Goal: Task Accomplishment & Management: Manage account settings

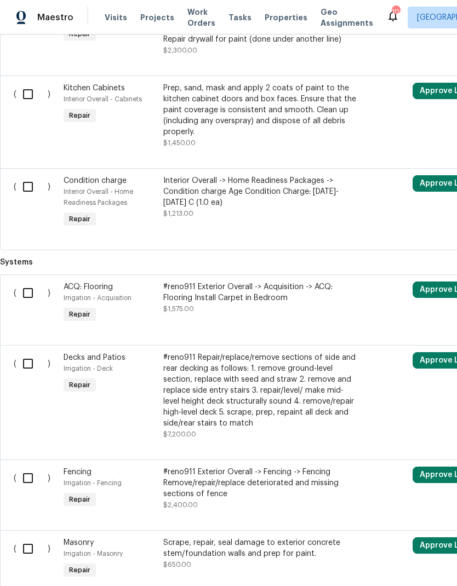
scroll to position [1806, 0]
click at [335, 382] on div "#reno911 Repair/replace/remove sections of side and rear decking as follows: 1.…" at bounding box center [259, 390] width 193 height 77
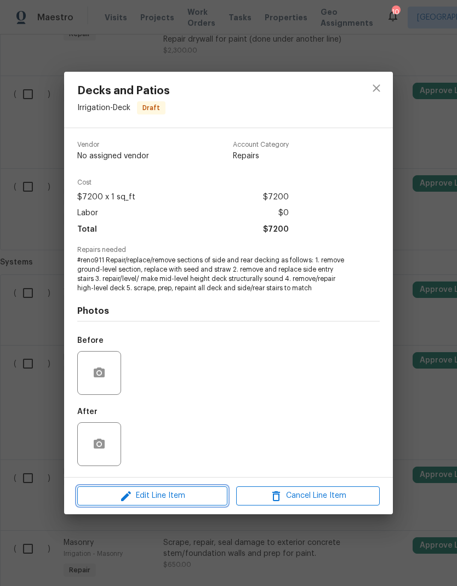
click at [100, 493] on span "Edit Line Item" at bounding box center [153, 496] width 144 height 14
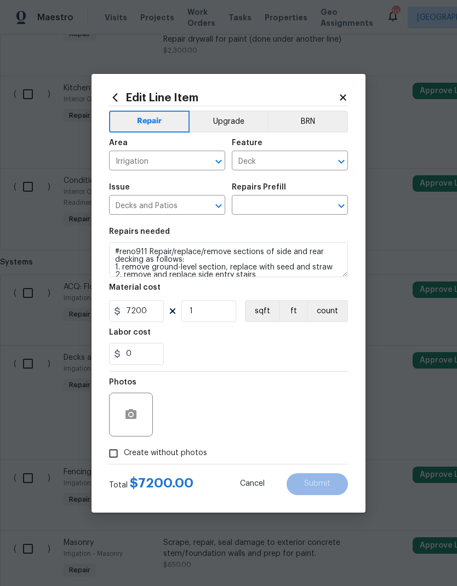
click at [338, 210] on icon "Open" at bounding box center [341, 205] width 13 height 13
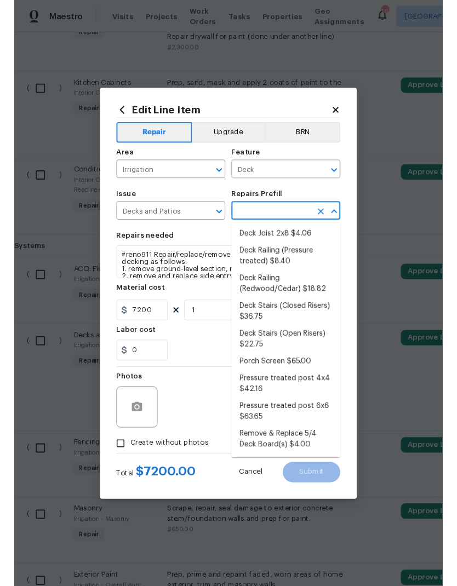
scroll to position [197, 0]
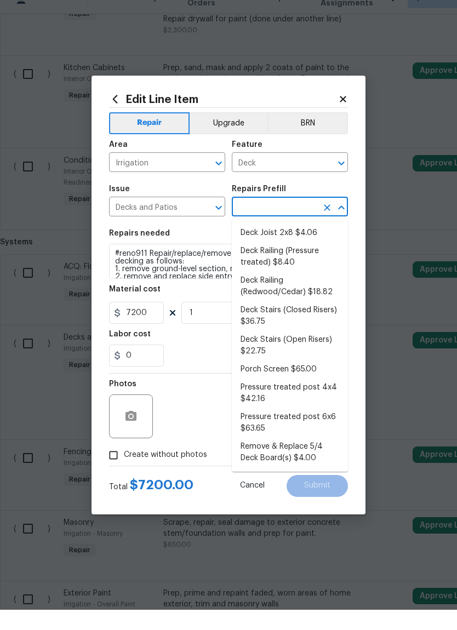
click at [342, 115] on icon at bounding box center [343, 120] width 10 height 10
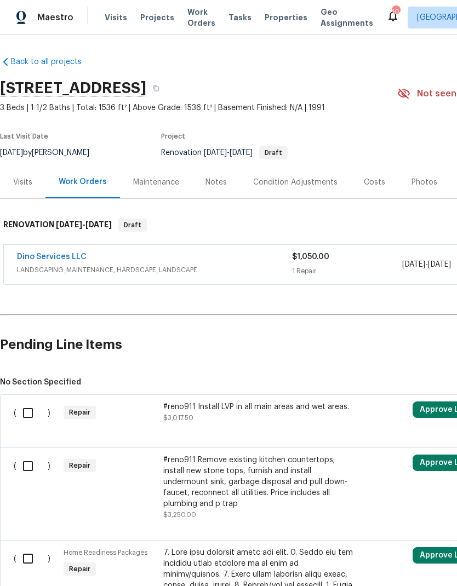
scroll to position [0, 0]
click at [232, 425] on div "#reno911 Install LVP in all main areas and wet areas. $3,017.50" at bounding box center [259, 414] width 199 height 33
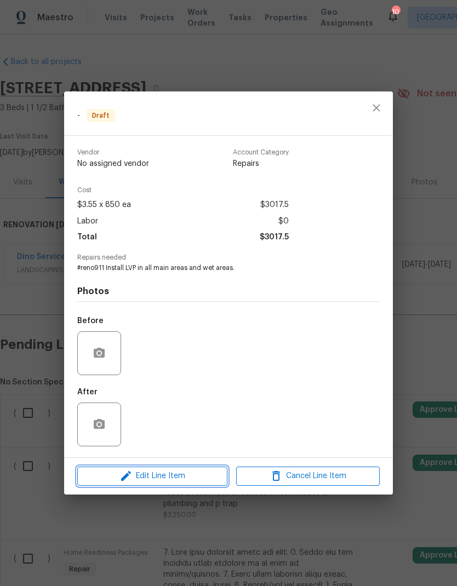
click at [177, 474] on span "Edit Line Item" at bounding box center [153, 477] width 144 height 14
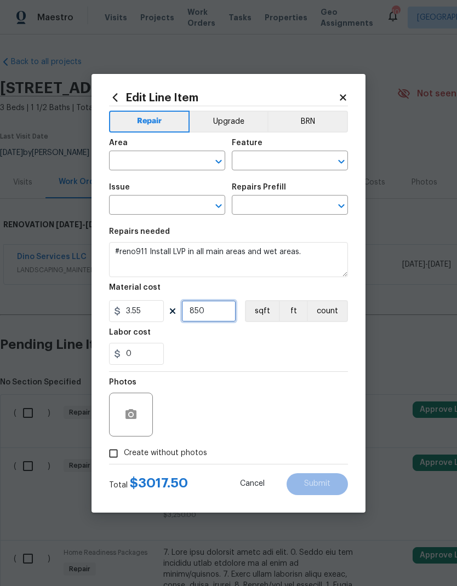
click at [221, 310] on input "850" at bounding box center [208, 311] width 55 height 22
type input "1"
click at [289, 344] on div "0" at bounding box center [228, 354] width 239 height 22
click at [116, 457] on input "Create without photos" at bounding box center [113, 453] width 21 height 21
checkbox input "true"
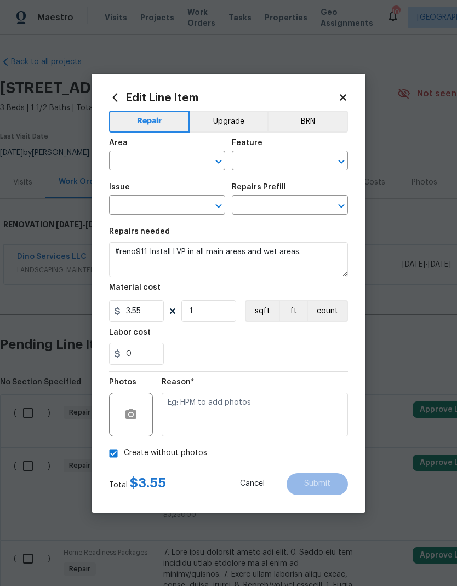
click at [214, 161] on icon "Open" at bounding box center [218, 161] width 13 height 13
click at [188, 212] on li "Interior Overall" at bounding box center [167, 204] width 116 height 18
type input "Interior Overall"
click at [343, 158] on icon "Open" at bounding box center [341, 161] width 13 height 13
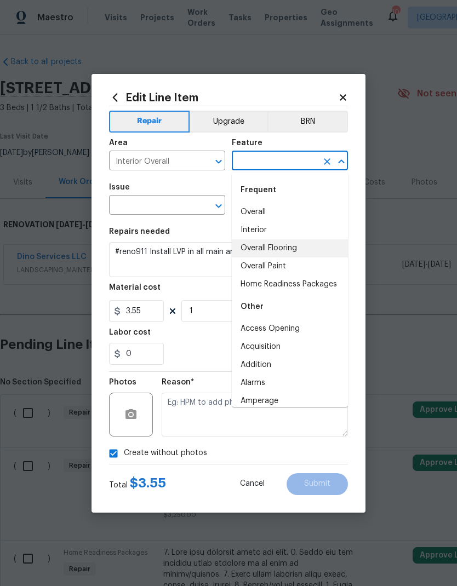
click at [319, 248] on li "Overall Flooring" at bounding box center [290, 248] width 116 height 18
type input "Overall Flooring"
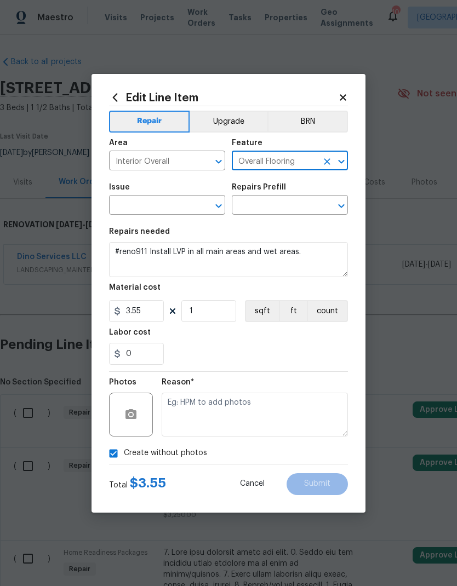
click at [218, 204] on icon "Open" at bounding box center [218, 205] width 13 height 13
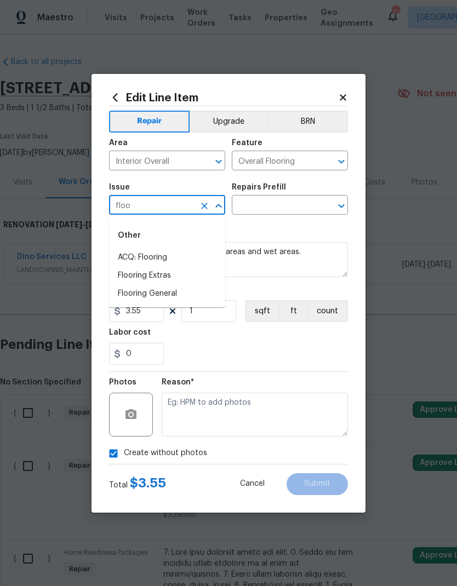
click at [185, 296] on li "Flooring General" at bounding box center [167, 294] width 116 height 18
type input "Flooring General"
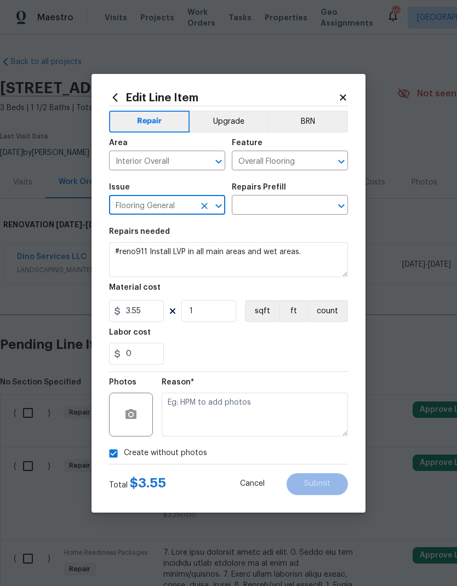
click at [341, 208] on icon "Open" at bounding box center [341, 206] width 6 height 4
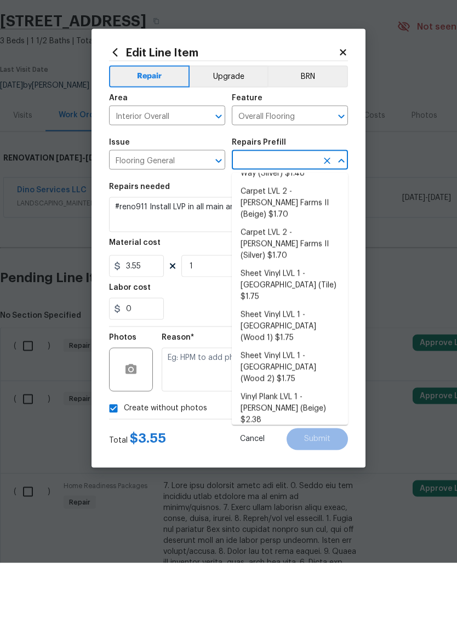
scroll to position [53, 0]
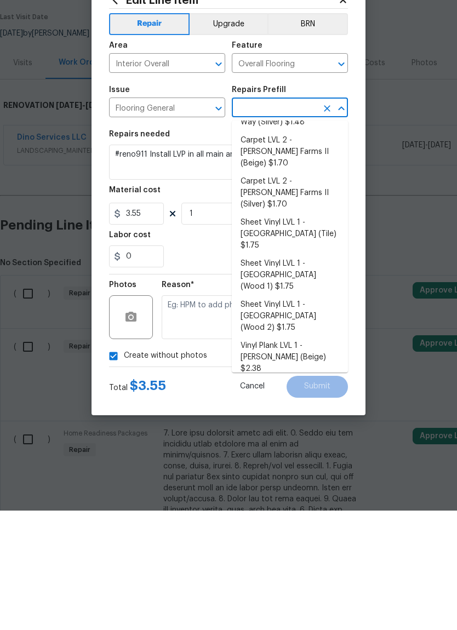
click at [320, 527] on li "Vinyl Plank LVL 2 - Best Door 4.5 (Brown) $3.02" at bounding box center [290, 542] width 116 height 30
type input "Vinyl Plank LVL 2 - Best Door 4.5 (Brown) $3.02"
type textarea "Install LVP (Best Door 4.5 490 Cuppa Joe) Includes transitions, glue and associ…"
type input "Vinyl Plank LVL 2 - Best Door 4.5 (Brown) $3.02"
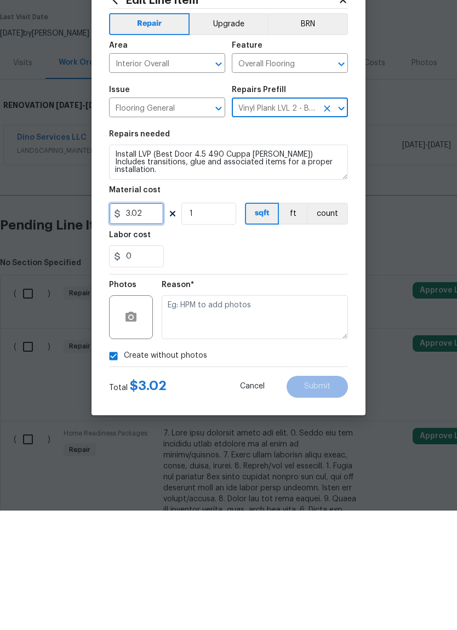
click at [156, 322] on input "3.02" at bounding box center [136, 333] width 55 height 22
type input "4.25"
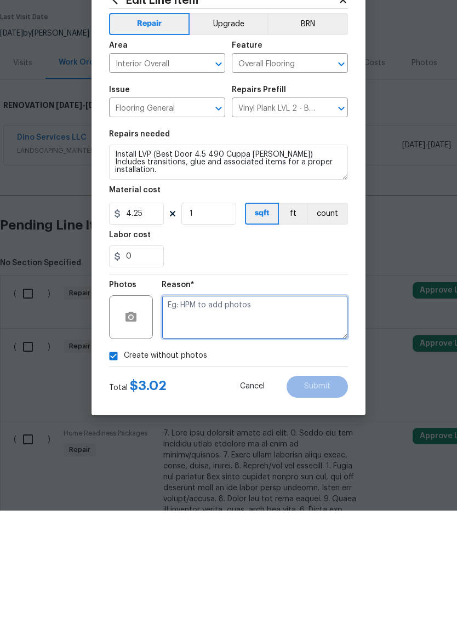
click at [257, 415] on textarea at bounding box center [255, 437] width 186 height 44
type textarea "To add"
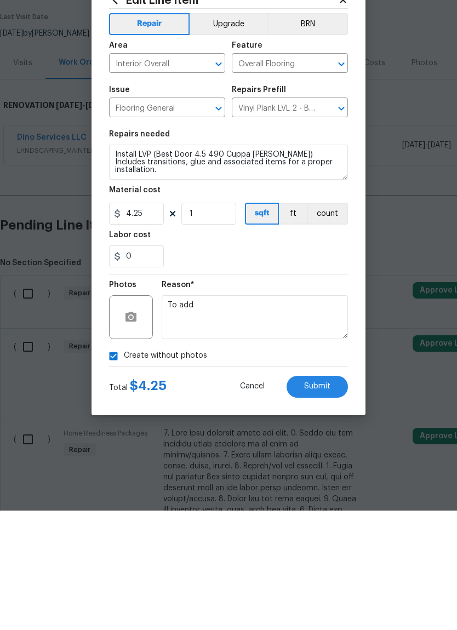
click at [335, 495] on button "Submit" at bounding box center [317, 506] width 61 height 22
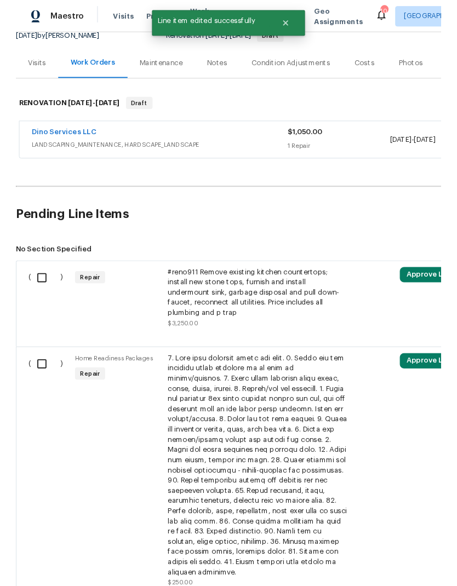
scroll to position [115, 0]
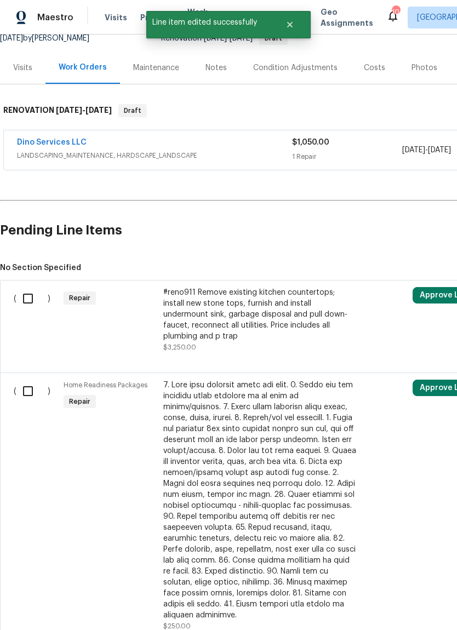
click at [295, 324] on div "#reno911 Remove existing kitchen countertops; install new stone tops, furnish a…" at bounding box center [259, 314] width 193 height 55
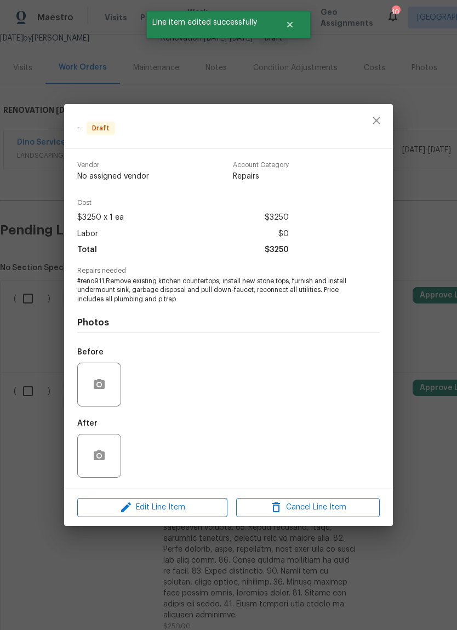
click at [184, 516] on button "Edit Line Item" at bounding box center [152, 507] width 150 height 19
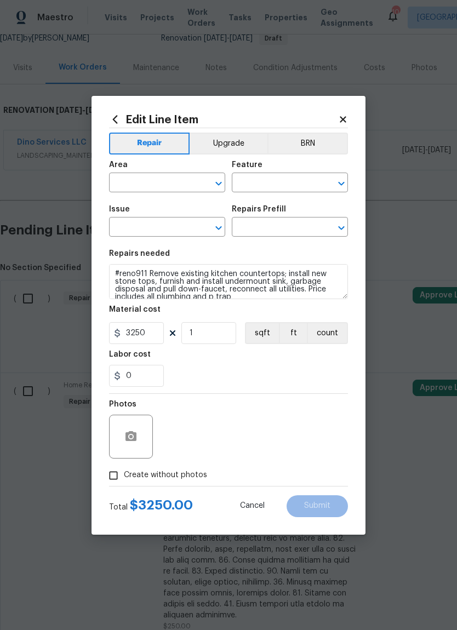
click at [215, 179] on icon "Open" at bounding box center [218, 183] width 13 height 13
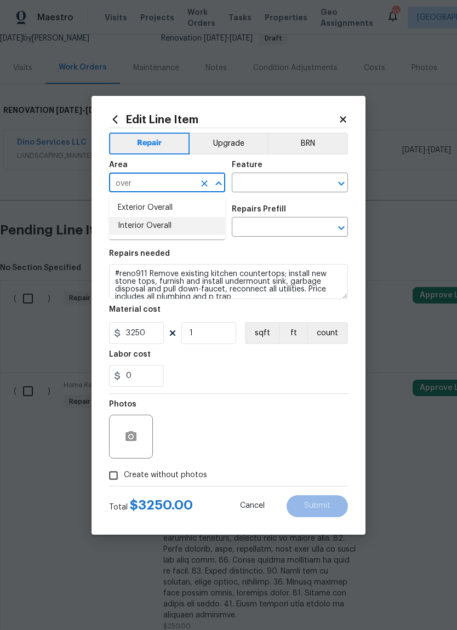
click at [182, 230] on li "Interior Overall" at bounding box center [167, 226] width 116 height 18
type input "Interior Overall"
click at [335, 190] on div at bounding box center [333, 183] width 28 height 15
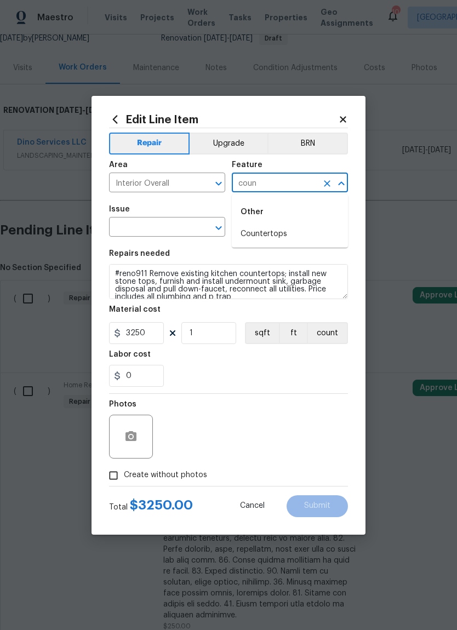
click at [308, 234] on li "Countertops" at bounding box center [290, 234] width 116 height 18
type input "Countertops"
click at [209, 236] on div "​" at bounding box center [167, 228] width 116 height 17
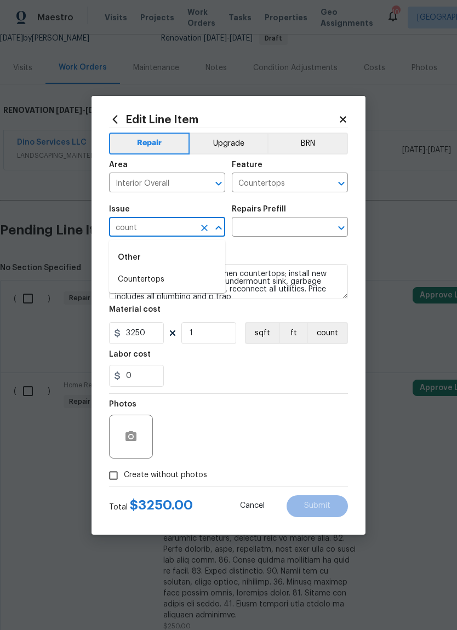
click at [187, 277] on li "Countertops" at bounding box center [167, 280] width 116 height 18
type input "Countertops"
click at [339, 231] on icon "Open" at bounding box center [341, 227] width 13 height 13
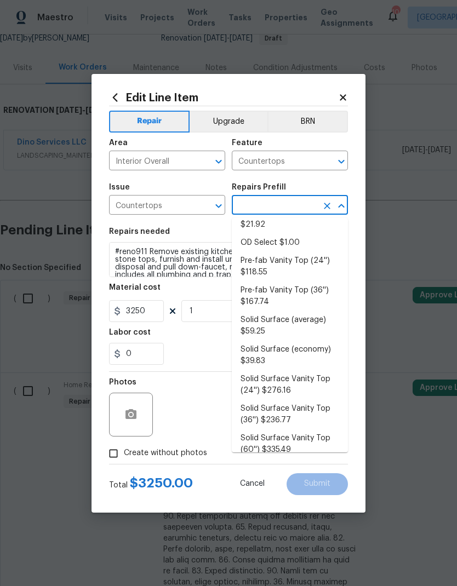
scroll to position [220, 0]
click at [318, 314] on li "Solid Surface (average) $59.25" at bounding box center [290, 327] width 116 height 30
type input "Solid Surface (average) $59.25"
type textarea "Remove the existing countertops (if present) and prep the area. Install new sol…"
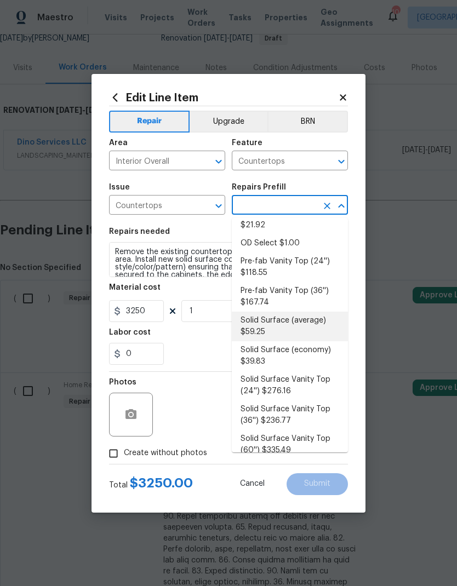
type input "Solid Surface (average) $59.25"
type input "59.25"
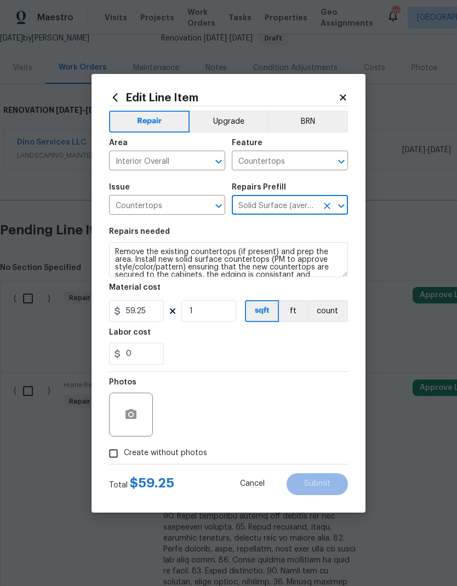
click at [323, 341] on div "Labor cost" at bounding box center [228, 336] width 239 height 14
click at [200, 459] on span "Create without photos" at bounding box center [165, 454] width 83 height 12
click at [124, 459] on input "Create without photos" at bounding box center [113, 453] width 21 height 21
checkbox input "true"
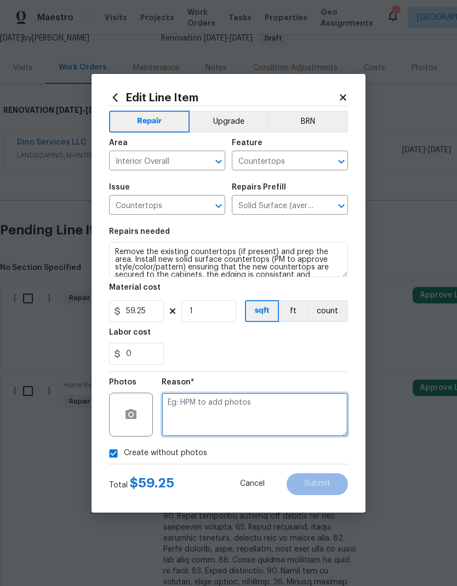
click at [315, 416] on textarea at bounding box center [255, 415] width 186 height 44
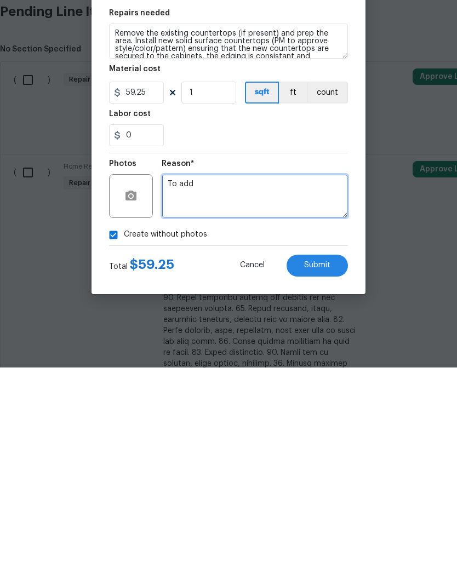
type textarea "To add"
click at [335, 473] on button "Submit" at bounding box center [317, 484] width 61 height 22
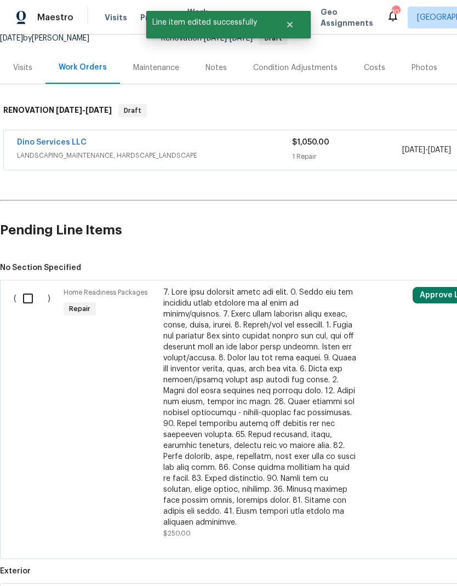
click at [31, 296] on input "checkbox" at bounding box center [31, 298] width 31 height 23
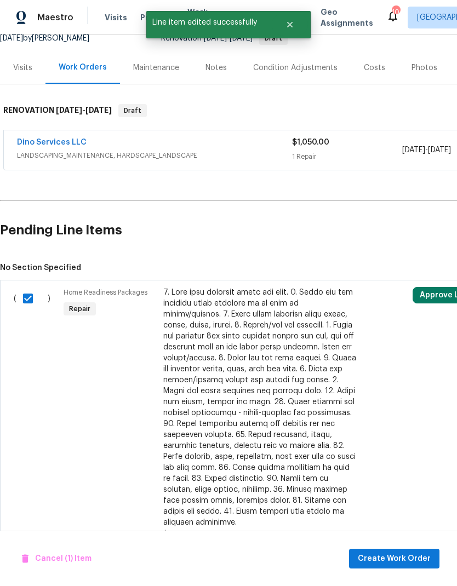
click at [30, 305] on input "checkbox" at bounding box center [31, 298] width 31 height 23
checkbox input "false"
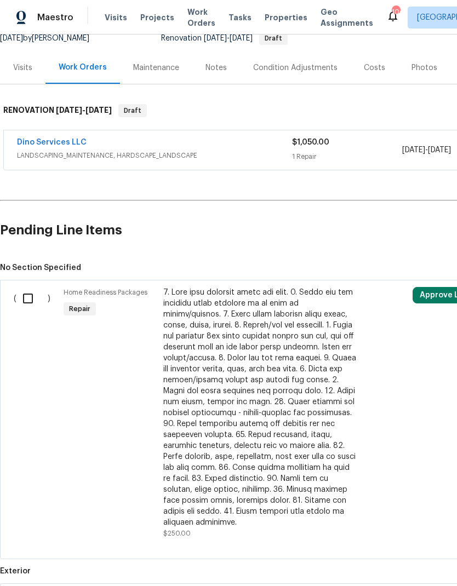
click at [304, 443] on div at bounding box center [259, 407] width 193 height 241
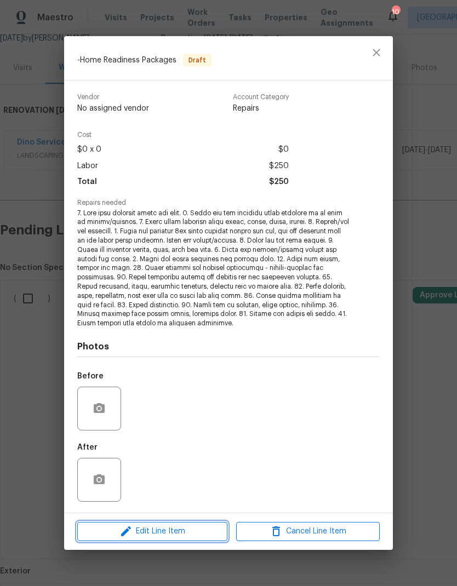
click at [109, 522] on button "Edit Line Item" at bounding box center [152, 531] width 150 height 19
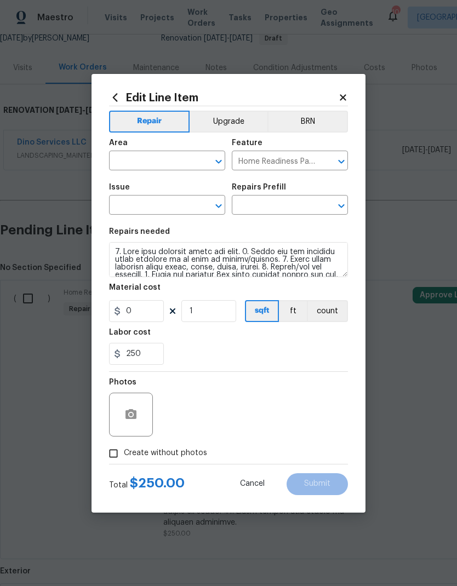
click at [122, 165] on input "text" at bounding box center [151, 161] width 85 height 17
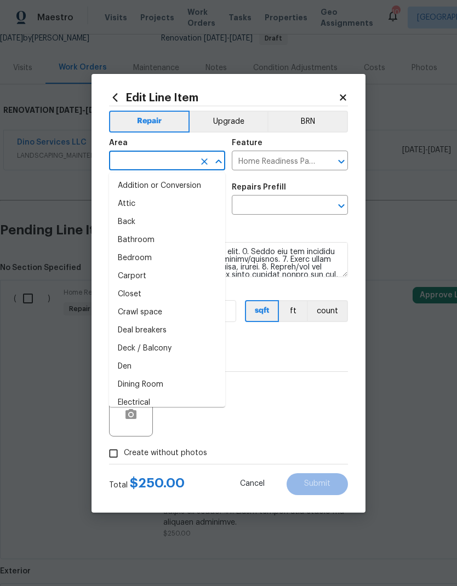
type input "p"
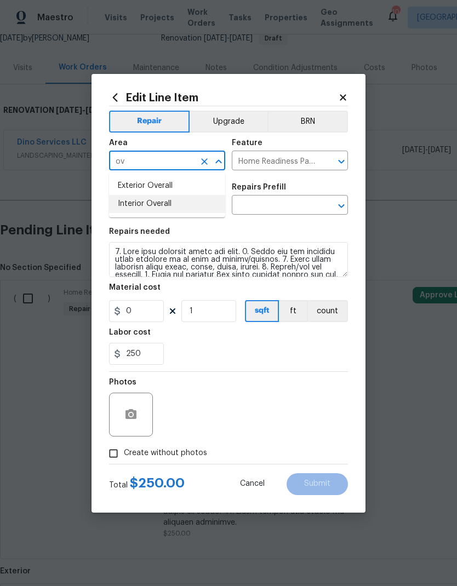
click at [127, 201] on li "Interior Overall" at bounding box center [167, 204] width 116 height 18
type input "Interior Overall"
click at [125, 206] on input "text" at bounding box center [151, 206] width 85 height 17
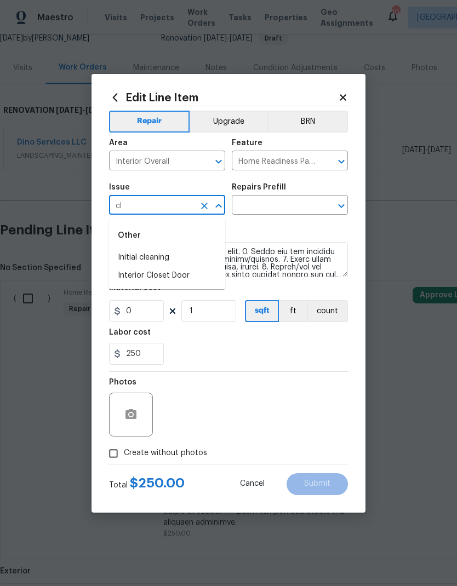
click at [121, 267] on li "Interior Closet Door" at bounding box center [167, 276] width 116 height 18
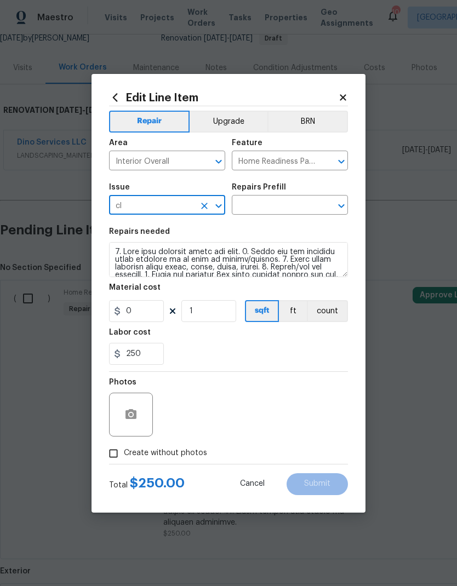
type input "Interior Closet Door"
click at [201, 209] on icon "Clear" at bounding box center [204, 206] width 11 height 11
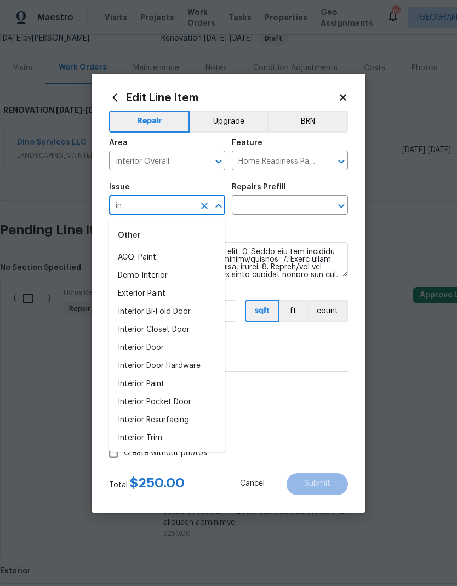
type input "i"
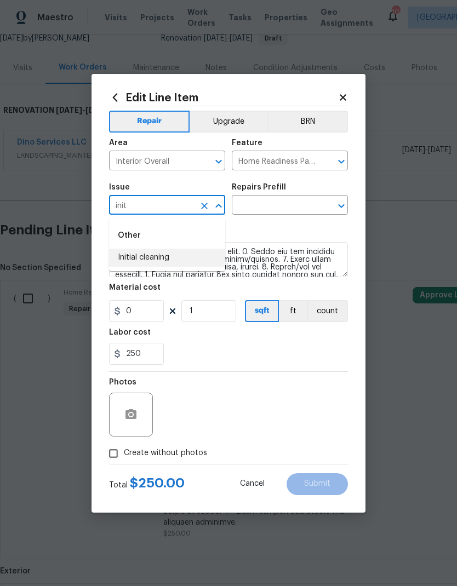
click at [119, 260] on li "Initial cleaning" at bounding box center [167, 258] width 116 height 18
type input "Initial cleaning"
click at [338, 206] on icon "Open" at bounding box center [341, 205] width 13 height 13
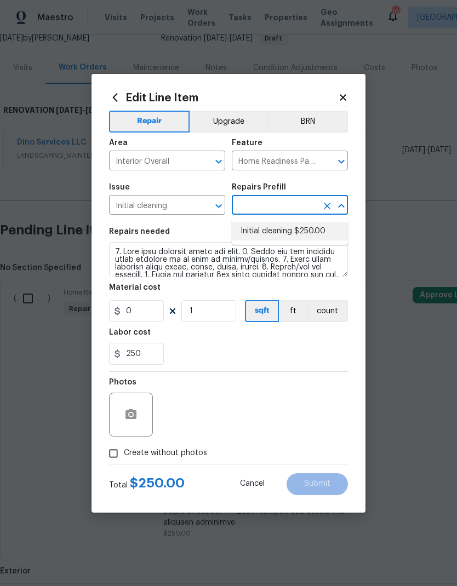
click at [328, 232] on li "Initial cleaning $250.00" at bounding box center [290, 231] width 116 height 18
type input "Initial cleaning $250.00"
type textarea "1. Wipe down exterior doors and trim. 2. Clean out all exterior light fixtures …"
type input "Initial cleaning $250.00"
type input "250"
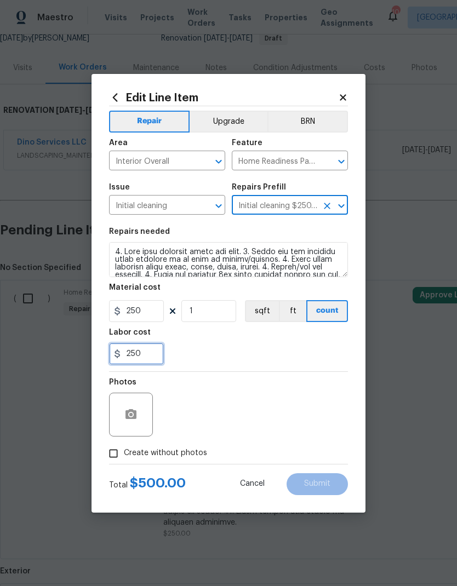
click at [133, 355] on input "250" at bounding box center [136, 354] width 55 height 22
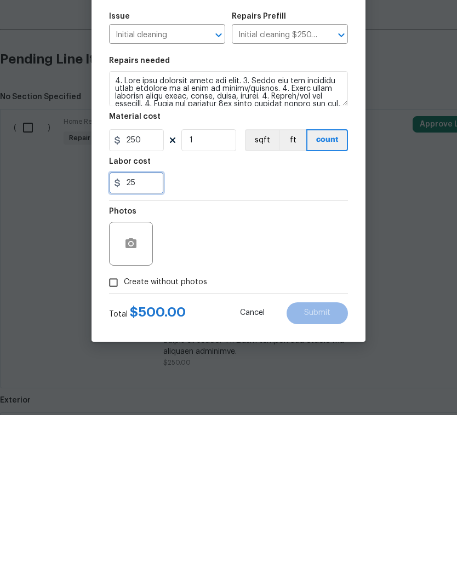
type input "2"
click at [111, 443] on input "Create without photos" at bounding box center [113, 453] width 21 height 21
checkbox input "true"
type input "0"
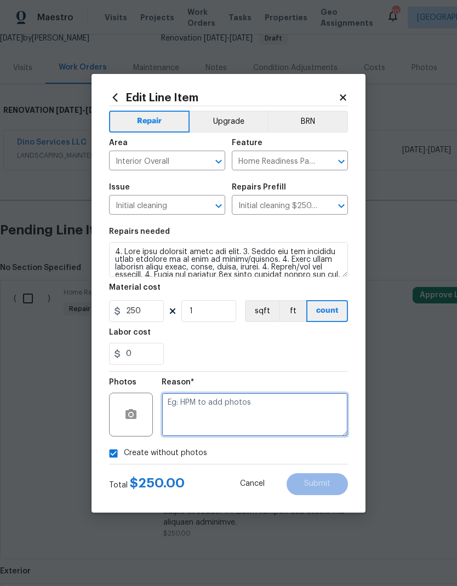
click at [315, 412] on textarea at bounding box center [255, 415] width 186 height 44
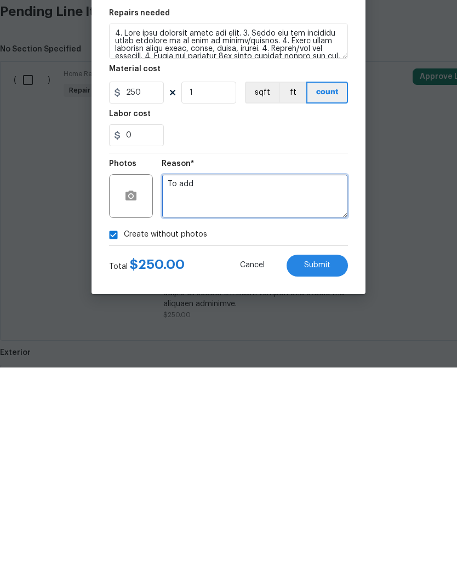
type textarea "To add"
click at [333, 473] on button "Submit" at bounding box center [317, 484] width 61 height 22
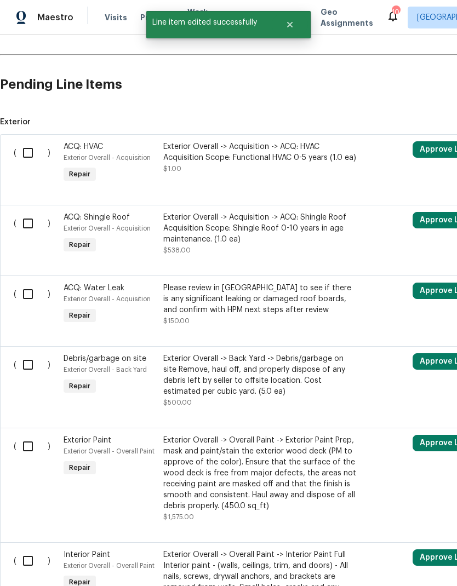
scroll to position [261, 0]
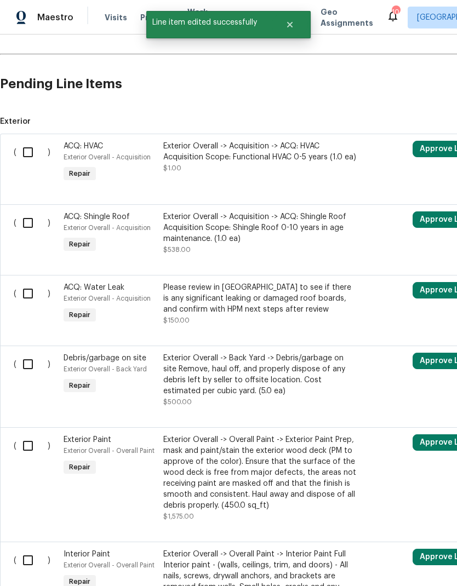
click at [28, 295] on input "checkbox" at bounding box center [31, 293] width 31 height 23
checkbox input "true"
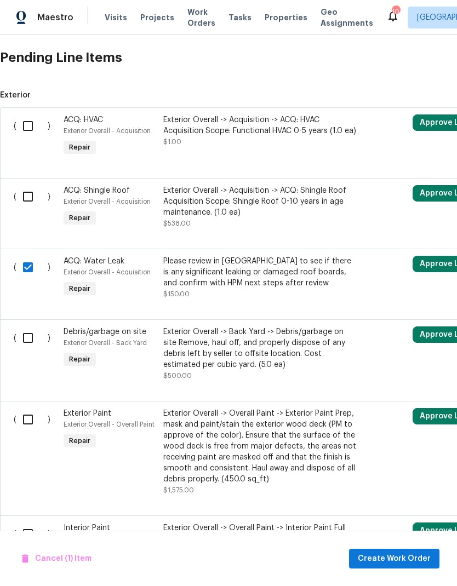
scroll to position [290, 0]
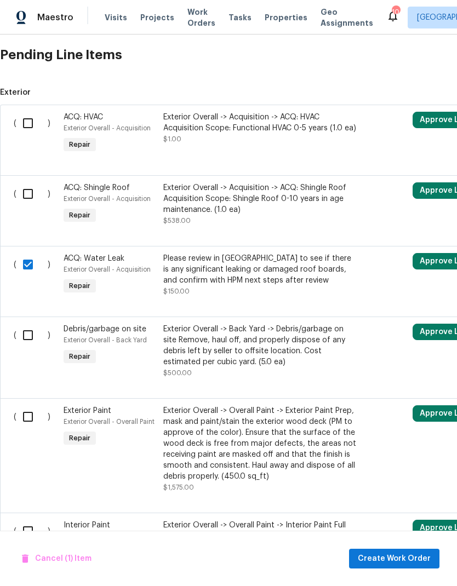
click at [30, 339] on input "checkbox" at bounding box center [31, 335] width 31 height 23
checkbox input "true"
click at [30, 416] on input "checkbox" at bounding box center [31, 416] width 31 height 23
checkbox input "true"
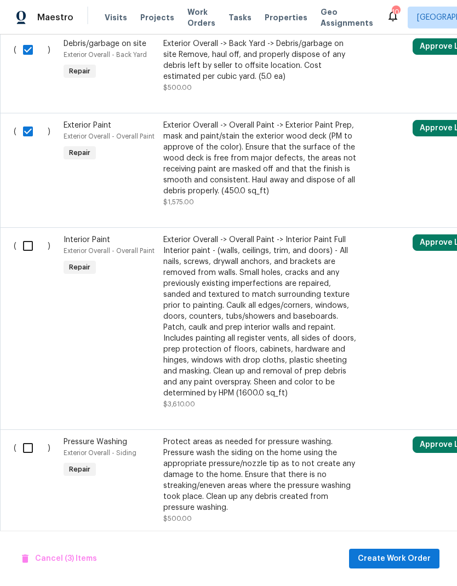
scroll to position [576, 0]
click at [27, 247] on input "checkbox" at bounding box center [31, 245] width 31 height 23
checkbox input "true"
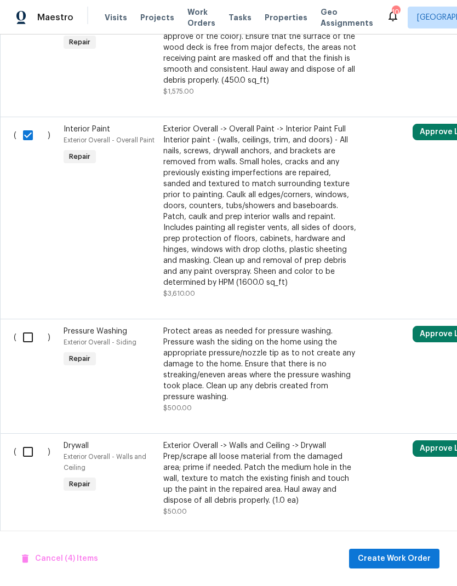
scroll to position [687, 0]
click at [26, 340] on input "checkbox" at bounding box center [31, 336] width 31 height 23
checkbox input "true"
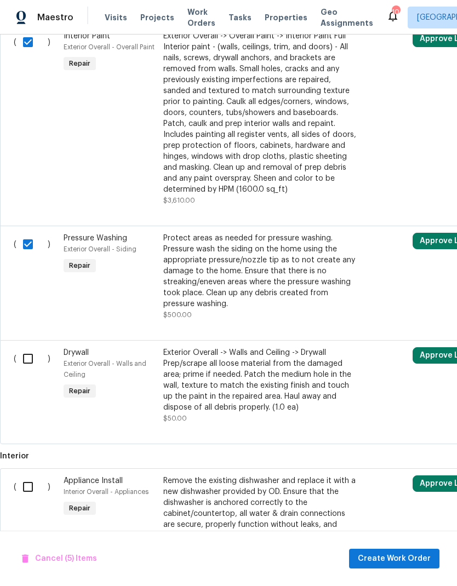
scroll to position [783, 0]
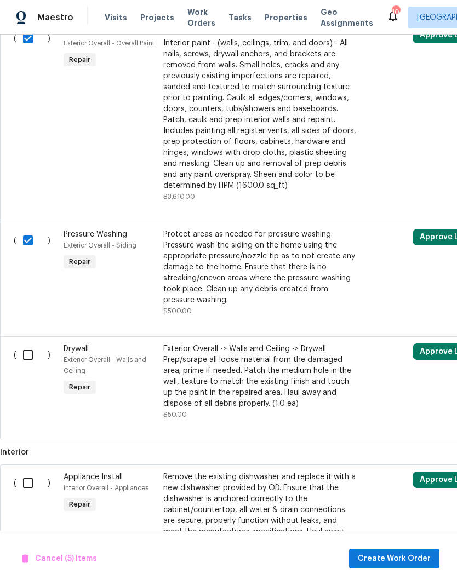
click at [26, 364] on input "checkbox" at bounding box center [31, 355] width 31 height 23
checkbox input "true"
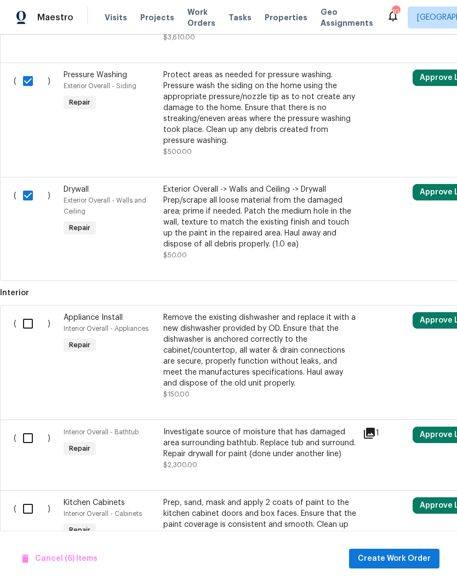
scroll to position [942, 0]
click at [28, 333] on input "checkbox" at bounding box center [31, 323] width 31 height 23
checkbox input "true"
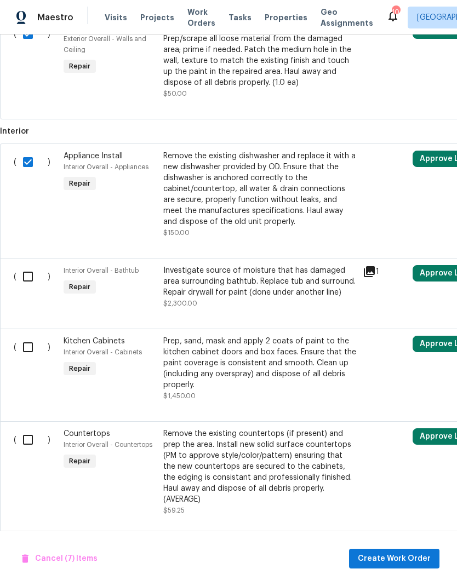
scroll to position [1105, 0]
click at [299, 298] on div "Investigate source of moisture that has damaged area surrounding bathtub. Repla…" at bounding box center [259, 281] width 193 height 33
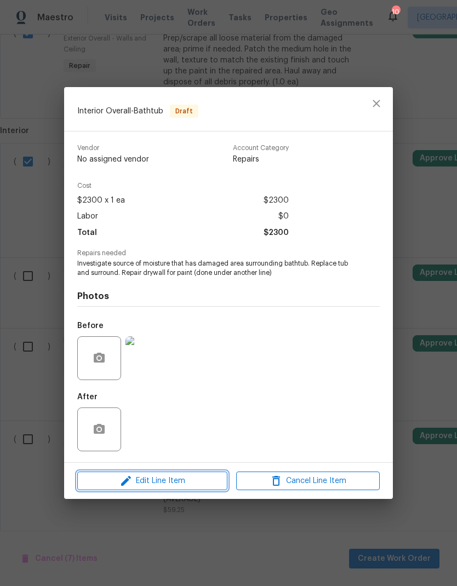
click at [207, 473] on button "Edit Line Item" at bounding box center [152, 481] width 150 height 19
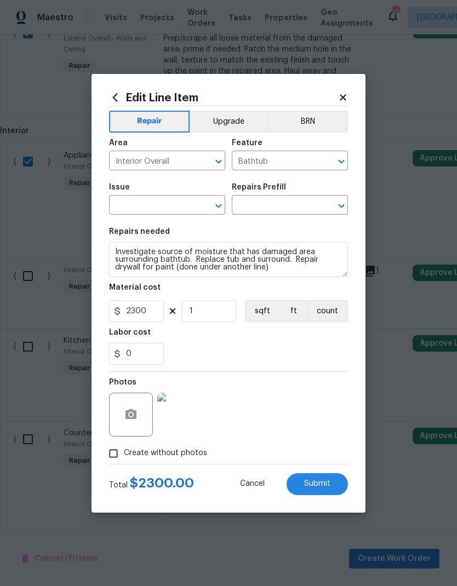
click at [213, 211] on icon "Open" at bounding box center [218, 205] width 13 height 13
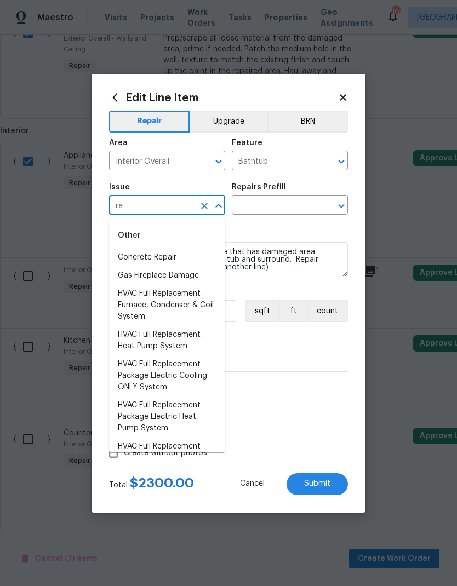
type input "r"
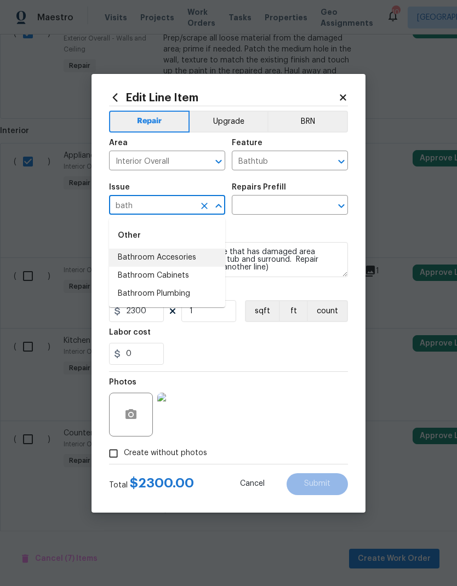
click at [121, 260] on li "Bathroom Accesories" at bounding box center [167, 258] width 116 height 18
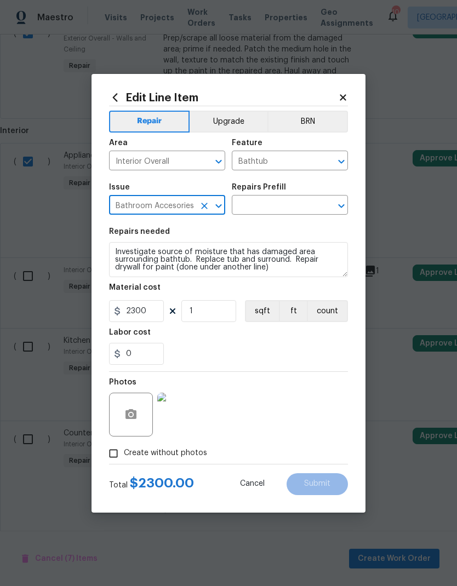
click at [337, 210] on icon "Open" at bounding box center [341, 205] width 13 height 13
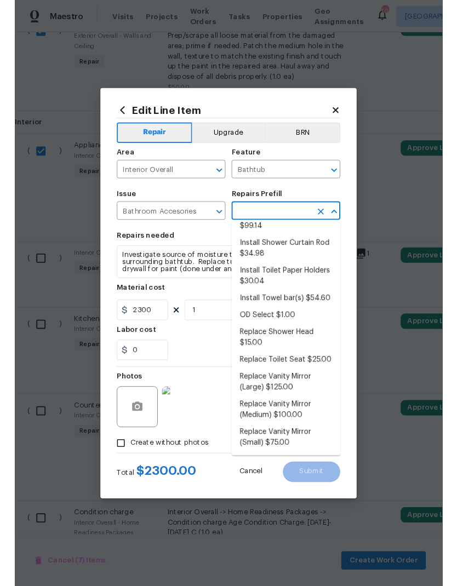
scroll to position [77, 0]
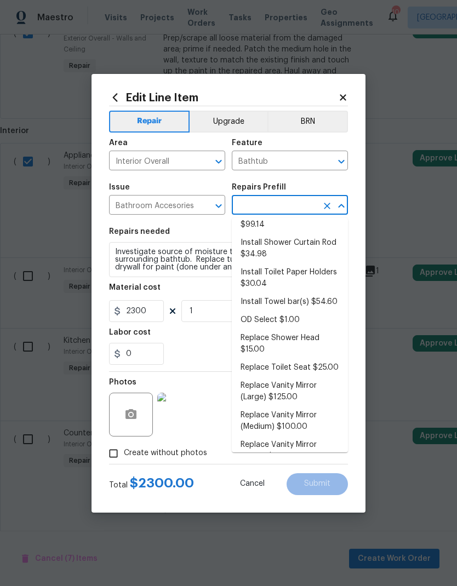
click at [119, 208] on input "Bathroom Accesories" at bounding box center [151, 206] width 85 height 17
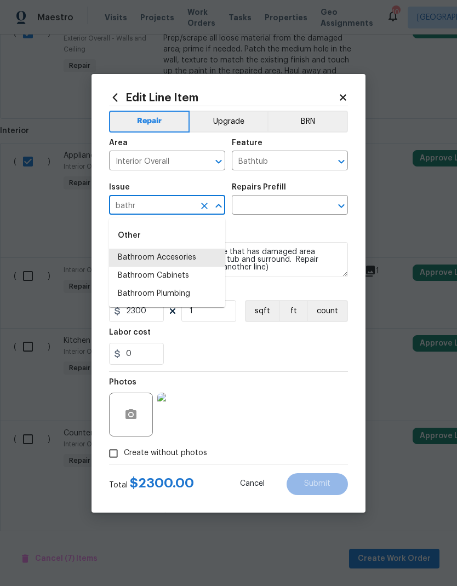
click at [119, 296] on li "Bathroom Plumbing" at bounding box center [167, 294] width 116 height 18
type input "Bathroom Plumbing"
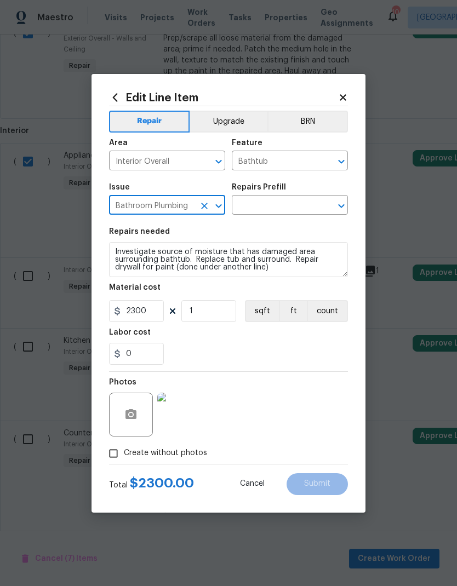
click at [338, 204] on icon "Open" at bounding box center [341, 205] width 13 height 13
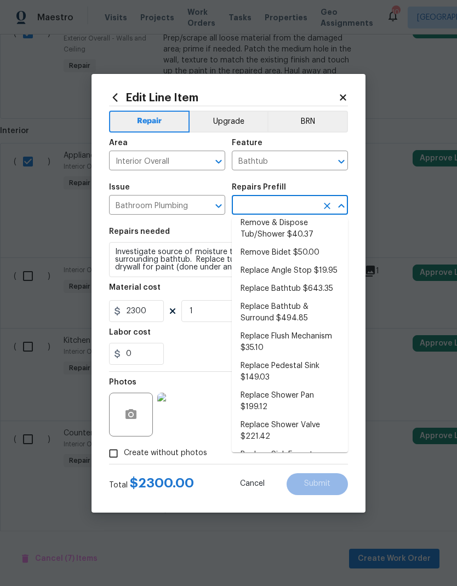
scroll to position [291, 0]
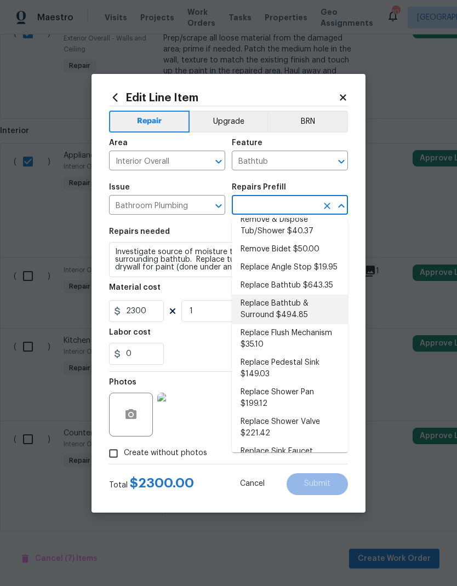
click at [323, 310] on li "Replace Bathtub & Surround $494.85" at bounding box center [290, 310] width 116 height 30
type input "Replace Bathtub & Surround $494.85"
type input "Plumbing"
type textarea "Remove the existing bath tub & surround, confirm that the drain is still usable…"
type input "Replace Bathtub & Surround $494.85"
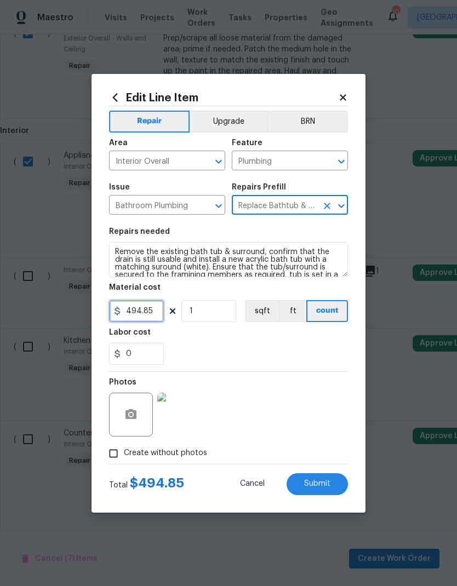
click at [145, 315] on input "494.85" at bounding box center [136, 311] width 55 height 22
click at [148, 312] on input "494.85" at bounding box center [136, 311] width 55 height 22
type input "1400"
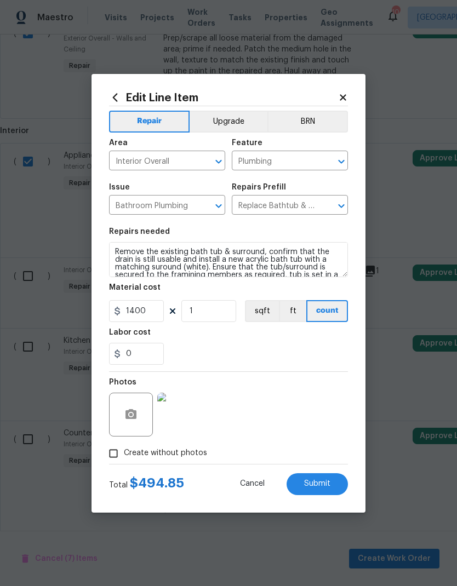
click at [324, 345] on div "0" at bounding box center [228, 354] width 239 height 22
click at [111, 451] on input "Create without photos" at bounding box center [113, 453] width 21 height 21
checkbox input "false"
click at [336, 489] on button "Submit" at bounding box center [317, 484] width 61 height 22
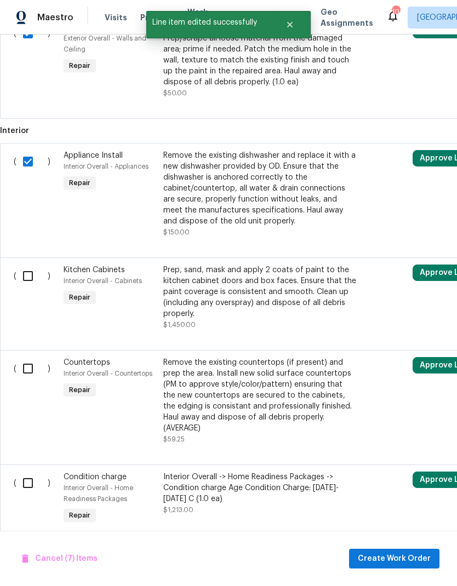
click at [26, 286] on input "checkbox" at bounding box center [31, 276] width 31 height 23
checkbox input "true"
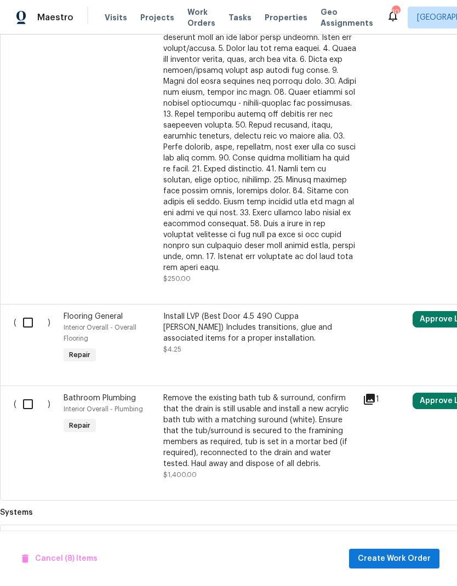
scroll to position [1682, 0]
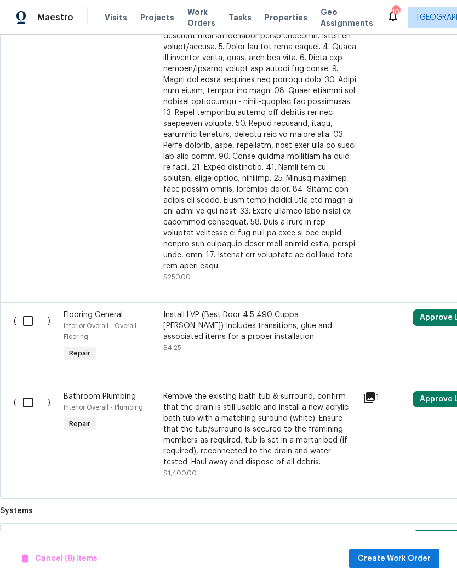
click at [30, 392] on input "checkbox" at bounding box center [31, 402] width 31 height 23
checkbox input "true"
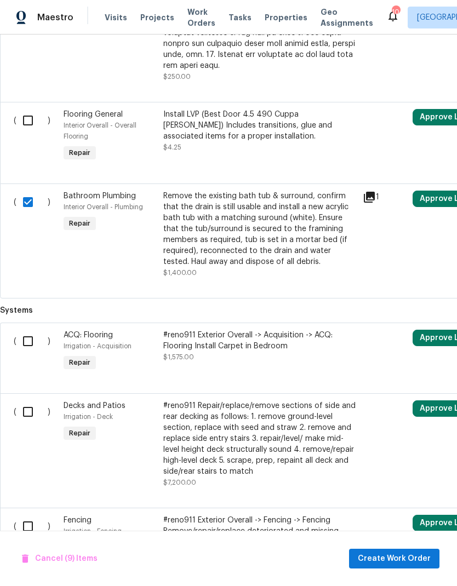
scroll to position [1883, 0]
click at [27, 400] on input "checkbox" at bounding box center [31, 411] width 31 height 23
checkbox input "true"
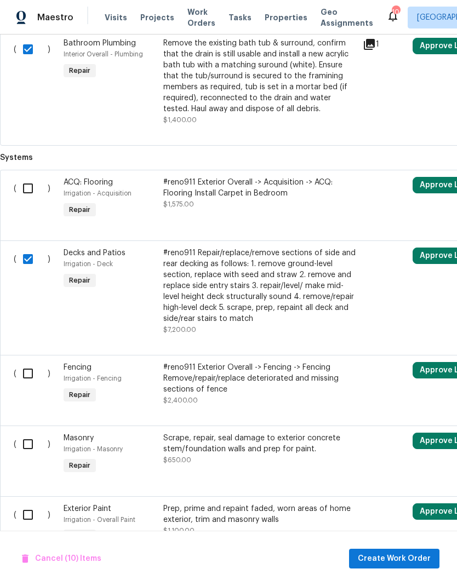
scroll to position [2035, 0]
click at [29, 368] on input "checkbox" at bounding box center [31, 373] width 31 height 23
checkbox input "true"
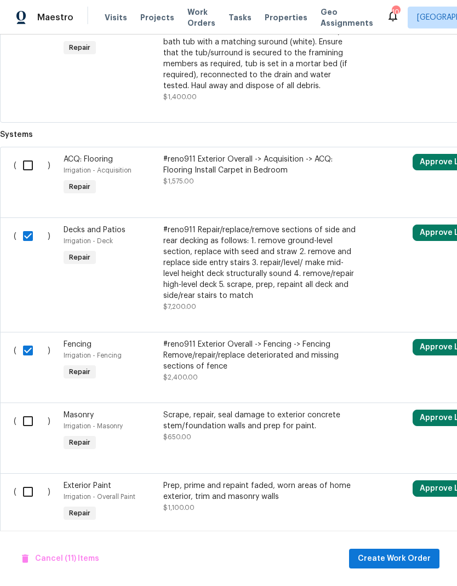
scroll to position [2061, 0]
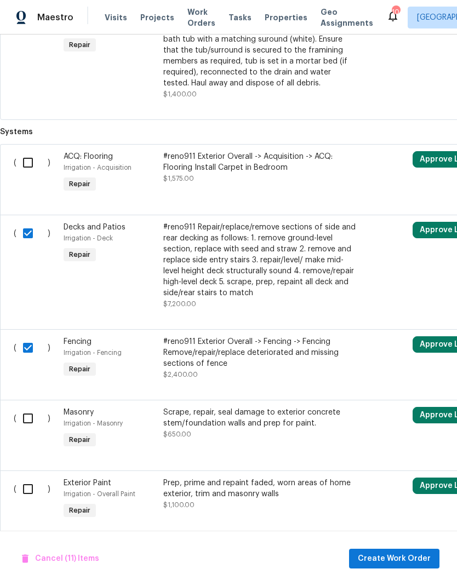
click at [25, 409] on input "checkbox" at bounding box center [31, 418] width 31 height 23
checkbox input "true"
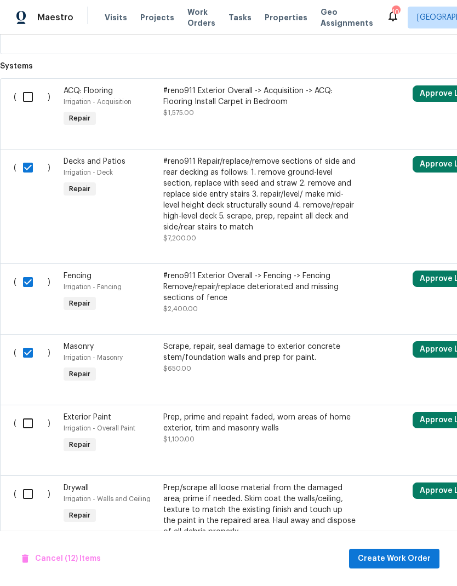
scroll to position [2127, 0]
click at [24, 415] on input "checkbox" at bounding box center [31, 423] width 31 height 23
checkbox input "true"
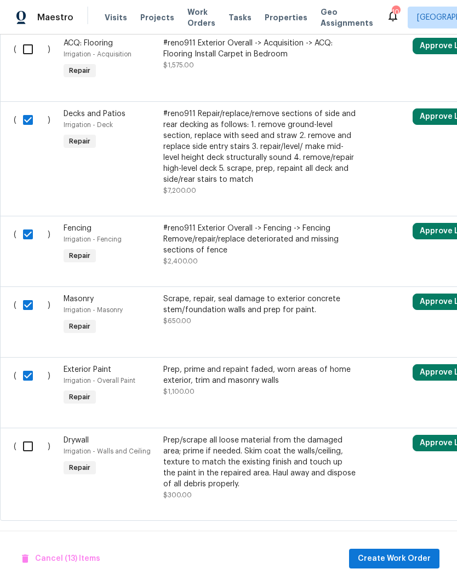
scroll to position [2174, 0]
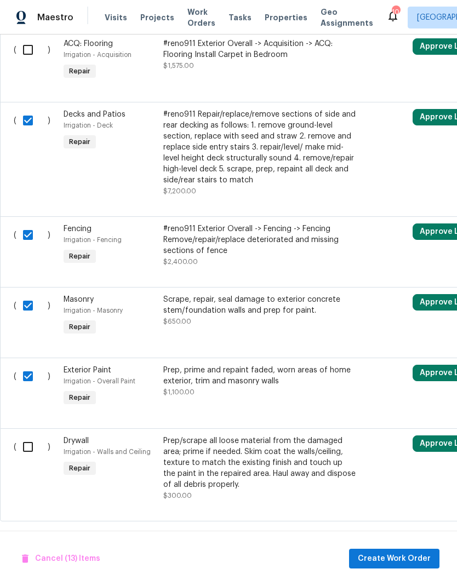
click at [26, 439] on input "checkbox" at bounding box center [31, 447] width 31 height 23
checkbox input "true"
click at [404, 557] on span "Create Work Order" at bounding box center [394, 559] width 73 height 14
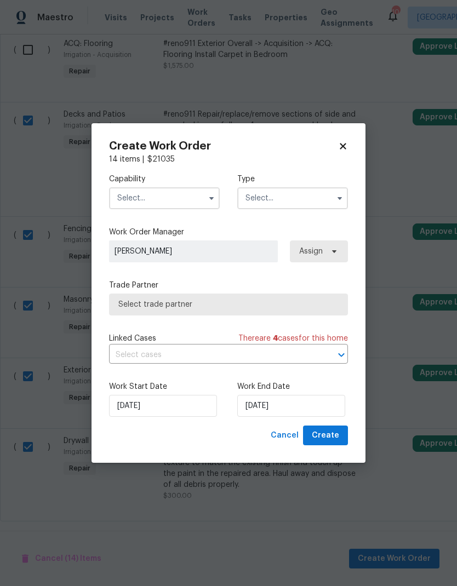
click at [208, 196] on icon "button" at bounding box center [211, 198] width 9 height 9
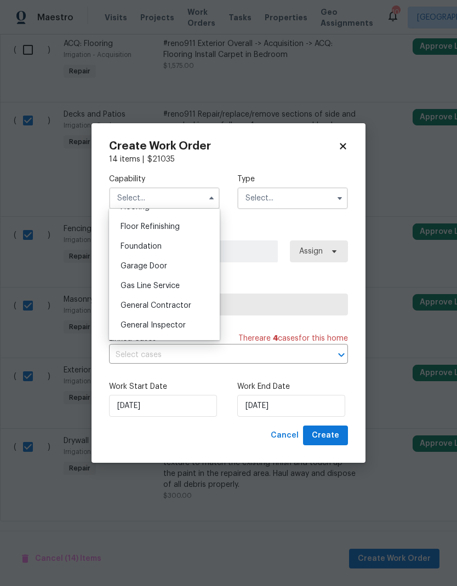
scroll to position [441, 0]
click at [201, 302] on div "General Contractor" at bounding box center [164, 305] width 105 height 20
type input "General Contractor"
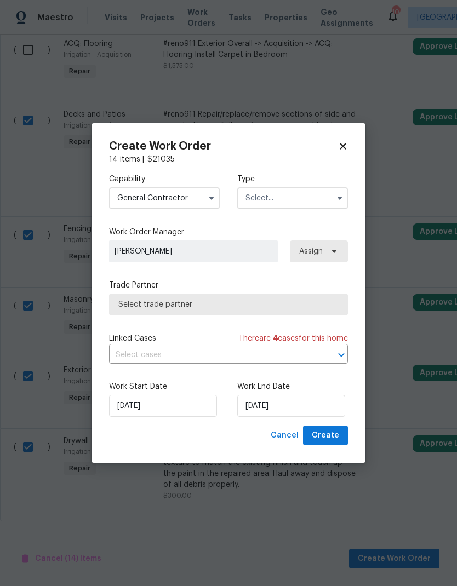
click at [339, 196] on icon "button" at bounding box center [339, 198] width 9 height 9
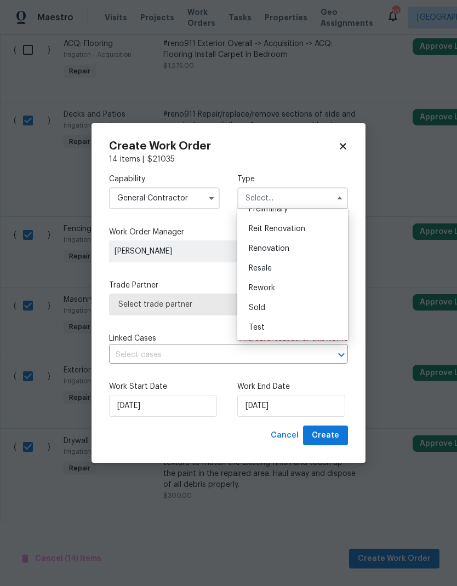
scroll to position [249, 0]
click at [317, 250] on div "Renovation" at bounding box center [292, 249] width 105 height 20
type input "Renovation"
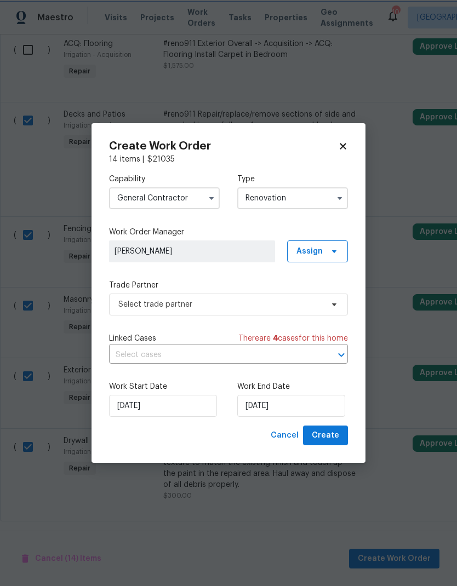
scroll to position [0, 0]
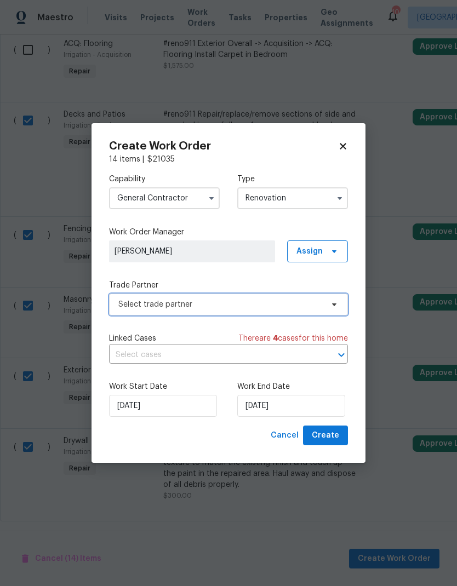
click at [340, 309] on span "Select trade partner" at bounding box center [228, 305] width 239 height 22
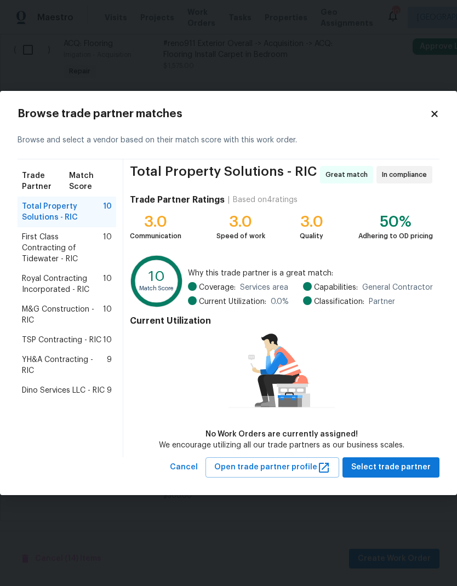
click at [36, 385] on span "Dino Services LLC - RIC" at bounding box center [63, 390] width 83 height 11
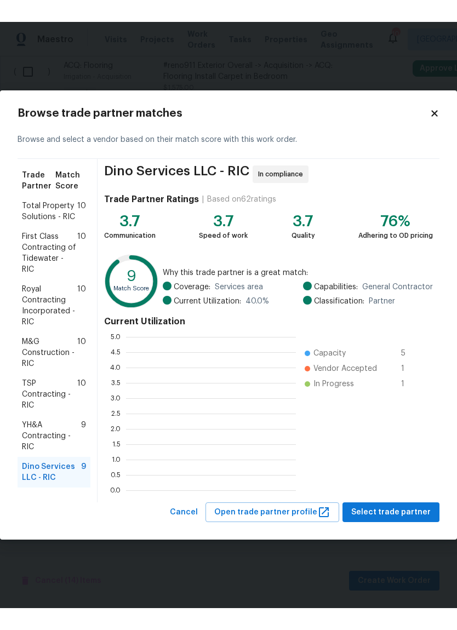
scroll to position [1, 1]
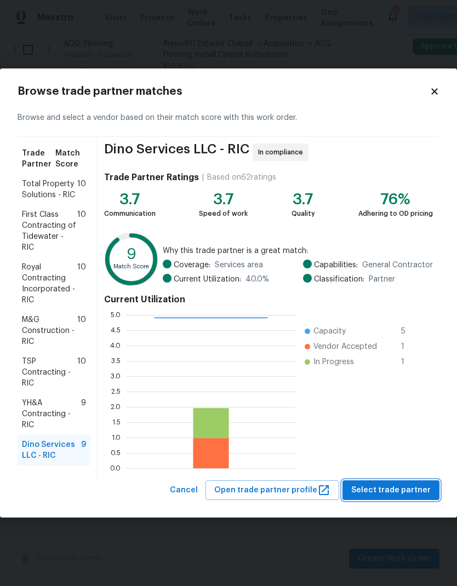
click at [384, 499] on button "Select trade partner" at bounding box center [390, 491] width 97 height 20
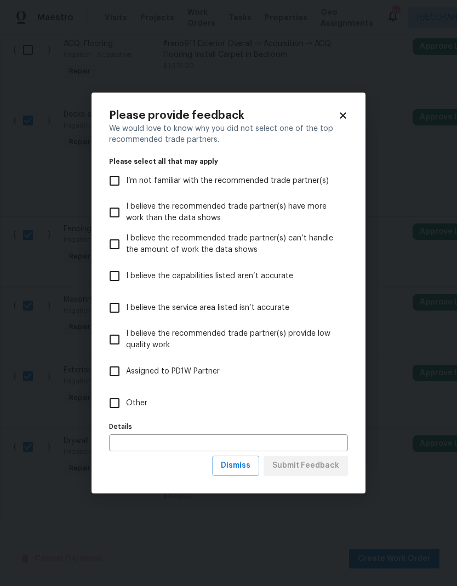
click at [115, 404] on input "Other" at bounding box center [114, 403] width 23 height 23
checkbox input "true"
click at [314, 444] on input "text" at bounding box center [228, 442] width 239 height 17
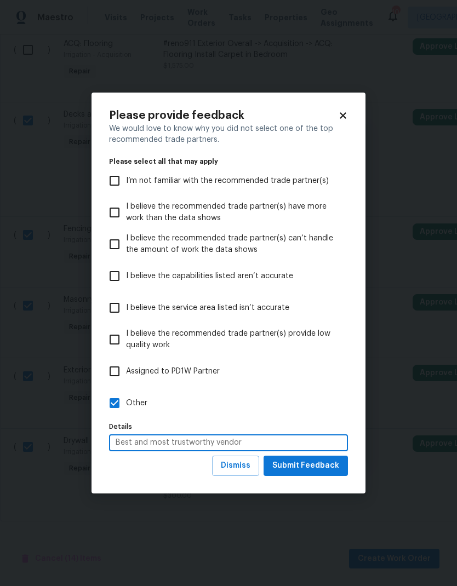
scroll to position [2130, 0]
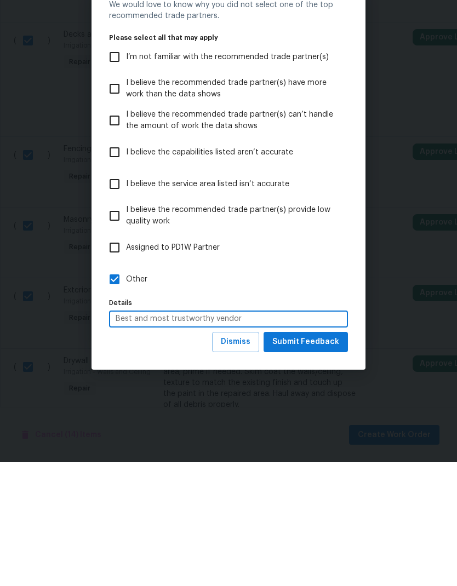
type input "Best and most trustworthy vendor"
click at [327, 459] on span "Submit Feedback" at bounding box center [305, 466] width 67 height 14
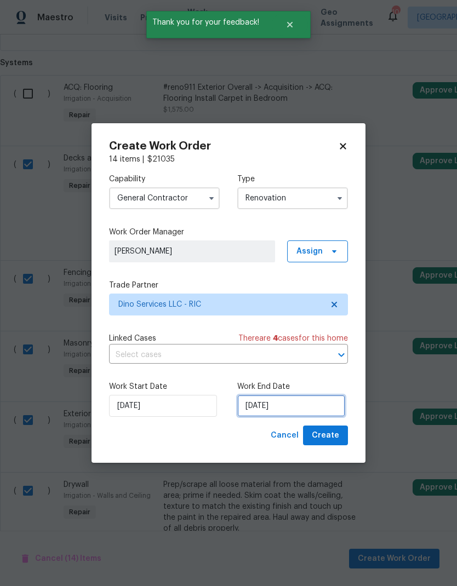
click at [283, 407] on input "[DATE]" at bounding box center [291, 406] width 108 height 22
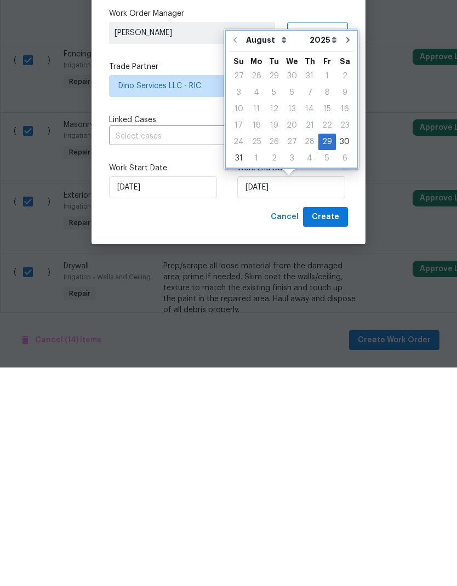
click at [345, 254] on icon "Go to next month" at bounding box center [348, 258] width 9 height 9
type input "9/29/2025"
select select "8"
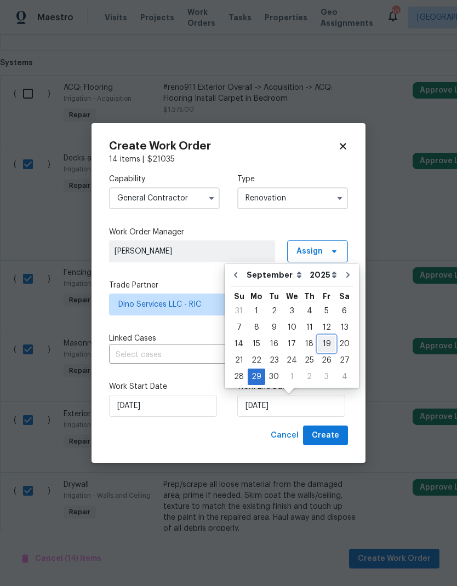
click at [323, 342] on div "19" at bounding box center [327, 343] width 18 height 15
type input "[DATE]"
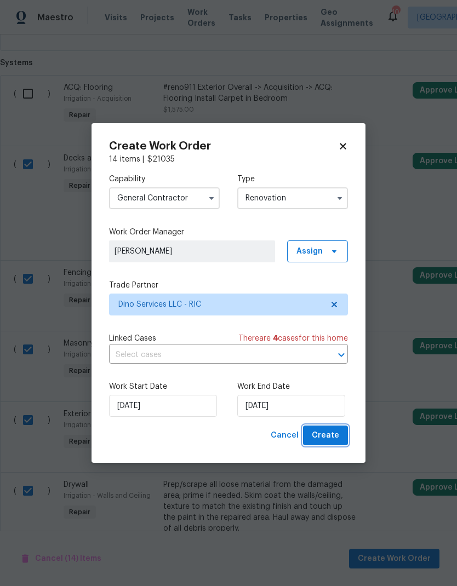
click at [332, 435] on span "Create" at bounding box center [325, 436] width 27 height 14
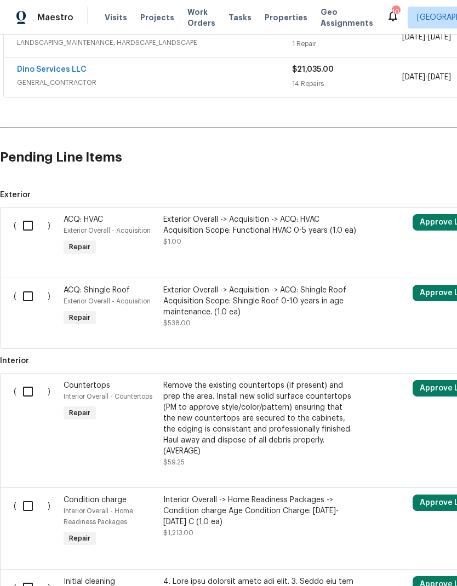
scroll to position [227, 0]
click at [24, 397] on input "checkbox" at bounding box center [31, 391] width 31 height 23
checkbox input "true"
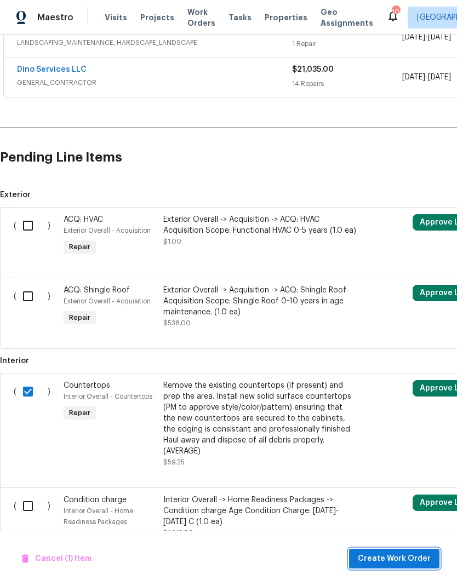
click at [395, 556] on span "Create Work Order" at bounding box center [394, 559] width 73 height 14
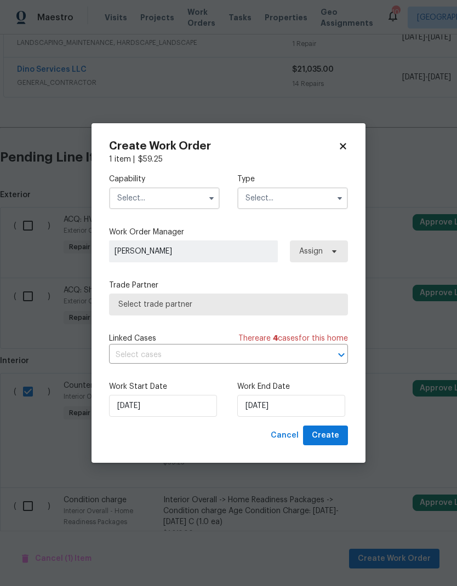
click at [207, 200] on button "button" at bounding box center [211, 198] width 13 height 13
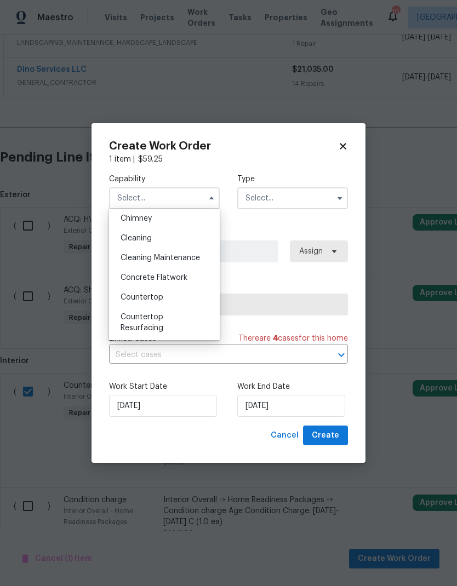
scroll to position [142, 0]
click at [201, 299] on div "Countertop" at bounding box center [164, 296] width 105 height 20
type input "Countertop"
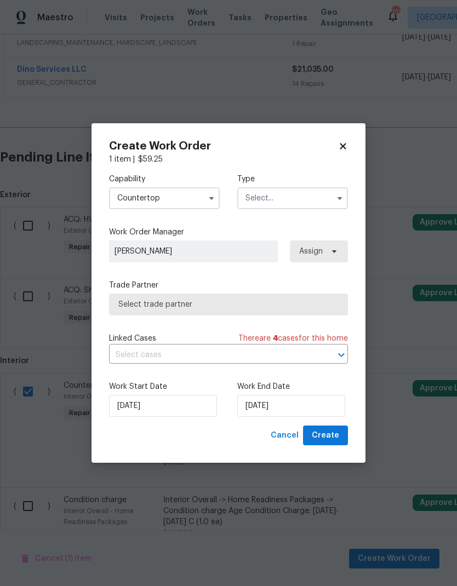
click at [336, 195] on icon "button" at bounding box center [339, 198] width 9 height 9
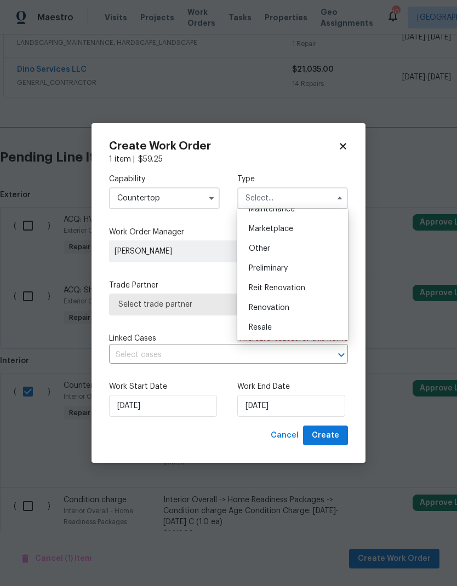
scroll to position [202, 0]
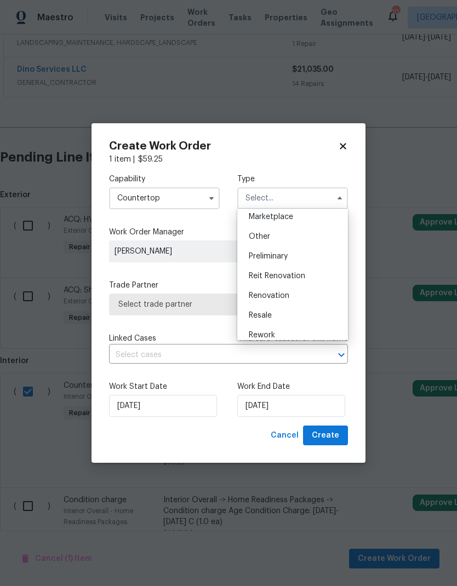
click at [317, 301] on div "Renovation" at bounding box center [292, 296] width 105 height 20
type input "Renovation"
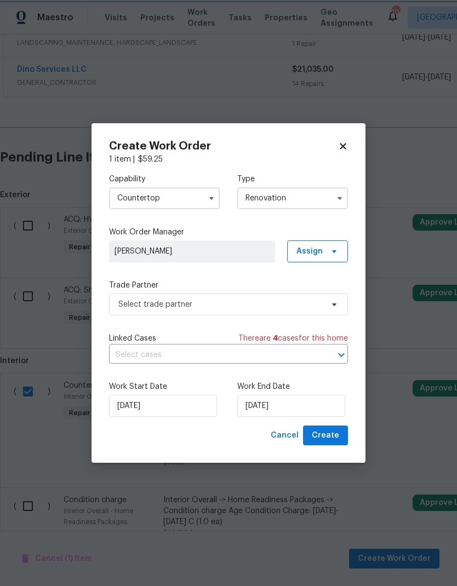
scroll to position [0, 0]
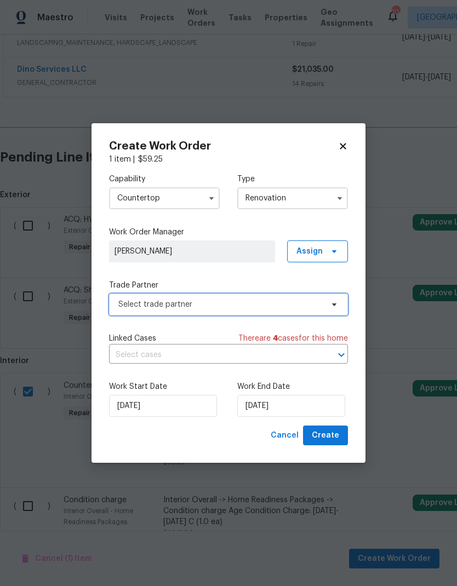
click at [344, 310] on span "Select trade partner" at bounding box center [228, 305] width 239 height 22
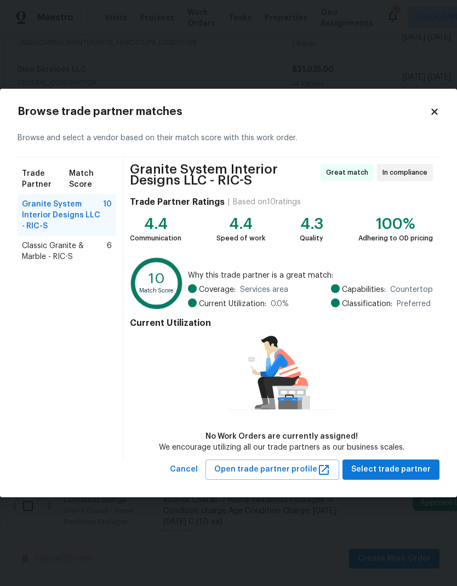
click at [44, 262] on span "Classic Granite & Marble - RIC-S" at bounding box center [64, 252] width 85 height 22
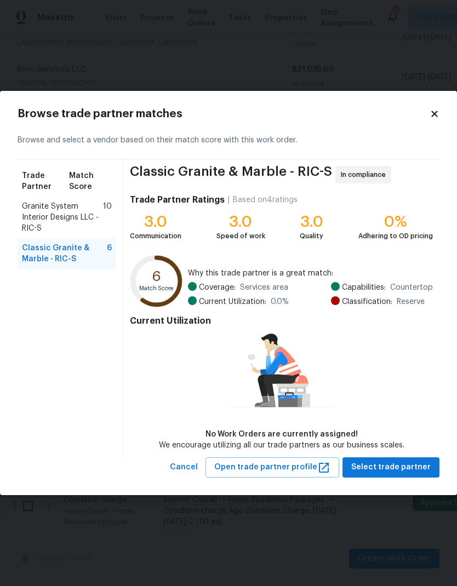
click at [36, 220] on span "Granite System Interior Designs LLC - RIC-S" at bounding box center [62, 217] width 81 height 33
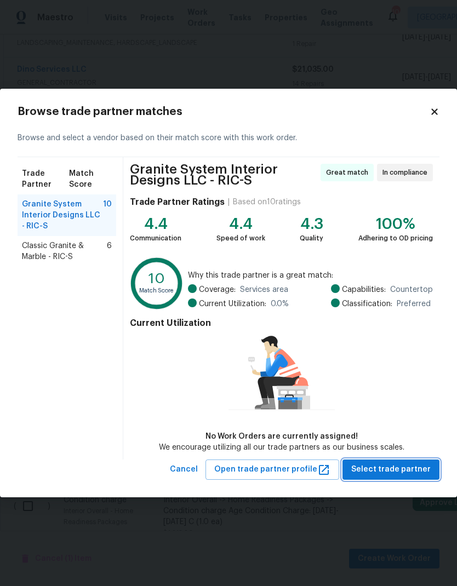
click at [399, 471] on span "Select trade partner" at bounding box center [390, 470] width 79 height 14
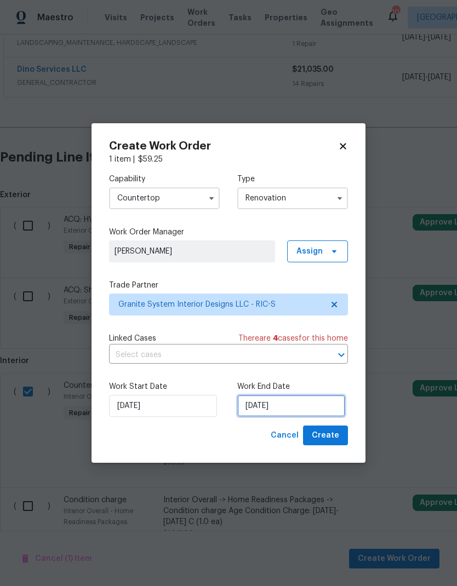
click at [289, 403] on input "[DATE]" at bounding box center [291, 406] width 108 height 22
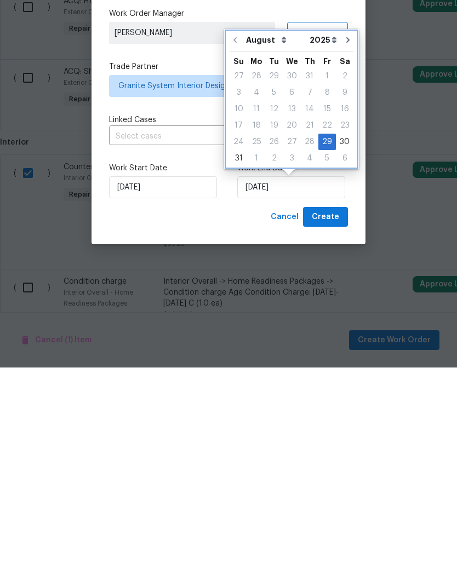
click at [347, 248] on button "Go to next month" at bounding box center [348, 259] width 16 height 22
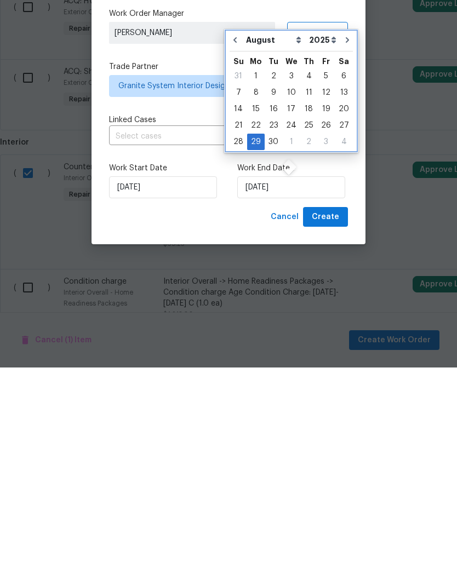
type input "9/29/2025"
select select "8"
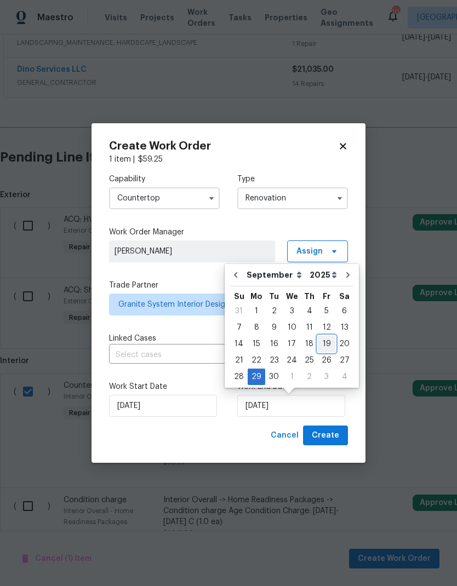
click at [328, 341] on div "19" at bounding box center [327, 343] width 18 height 15
type input "[DATE]"
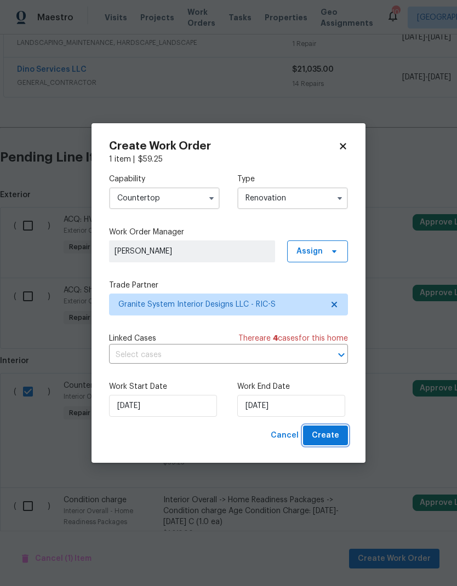
click at [339, 437] on button "Create" at bounding box center [325, 436] width 45 height 20
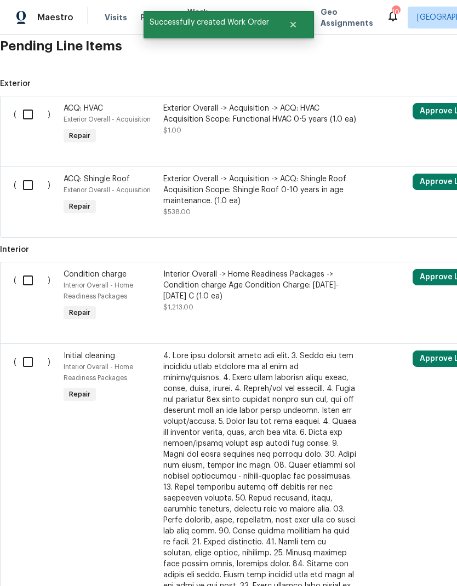
scroll to position [379, 0]
click at [25, 358] on input "checkbox" at bounding box center [31, 362] width 31 height 23
checkbox input "true"
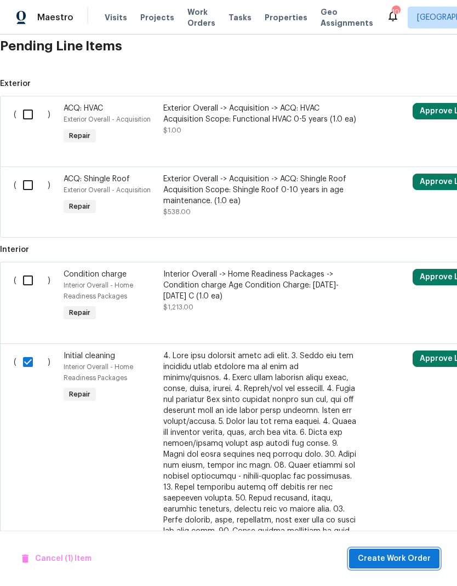
click at [400, 557] on span "Create Work Order" at bounding box center [394, 559] width 73 height 14
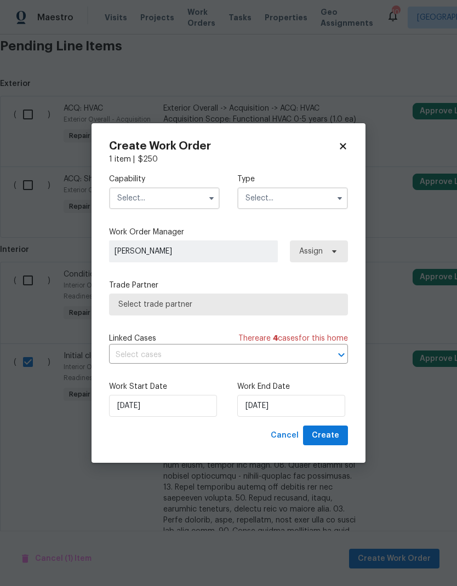
click at [208, 203] on button "button" at bounding box center [211, 198] width 13 height 13
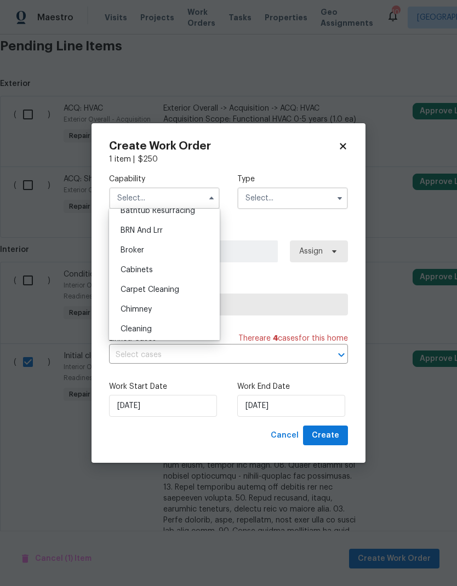
scroll to position [81, 0]
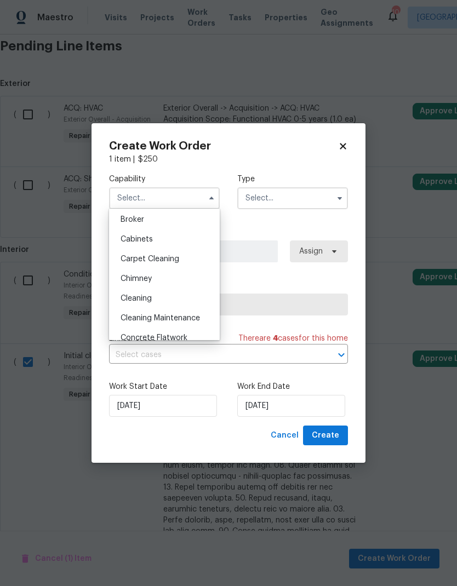
click at [194, 296] on div "Cleaning" at bounding box center [164, 299] width 105 height 20
type input "Cleaning"
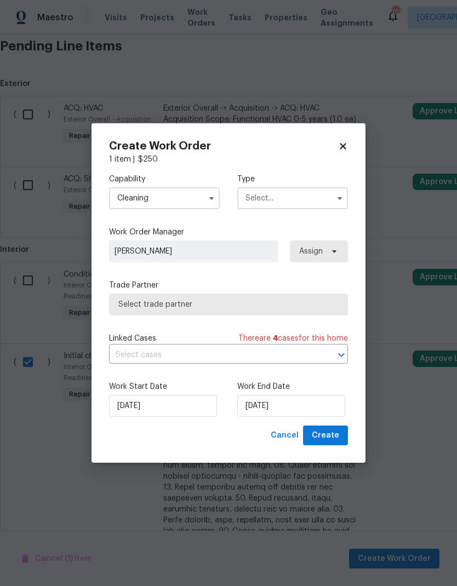
click at [323, 201] on input "text" at bounding box center [292, 198] width 111 height 22
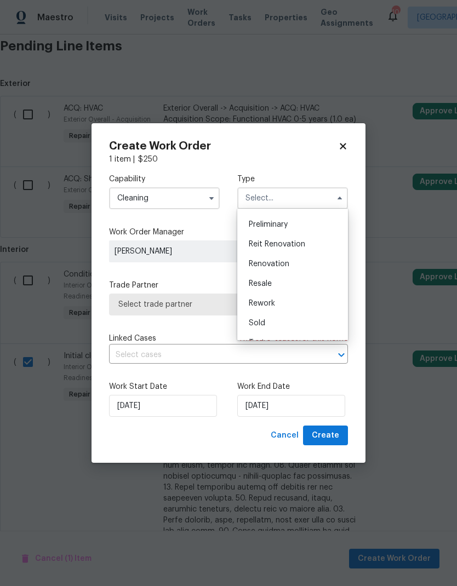
scroll to position [238, 0]
click at [324, 257] on div "Renovation" at bounding box center [292, 259] width 105 height 20
type input "Renovation"
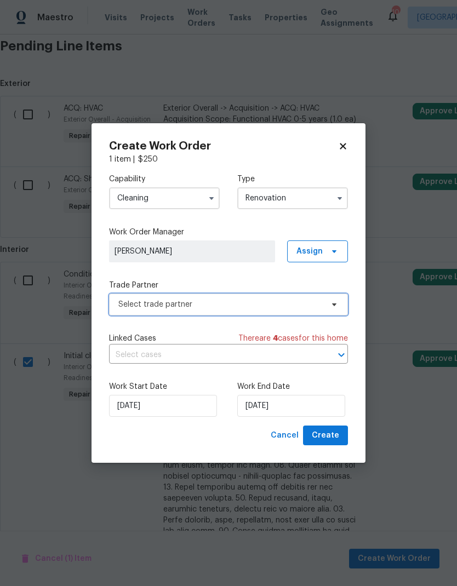
click at [322, 310] on span "Select trade partner" at bounding box center [228, 305] width 239 height 22
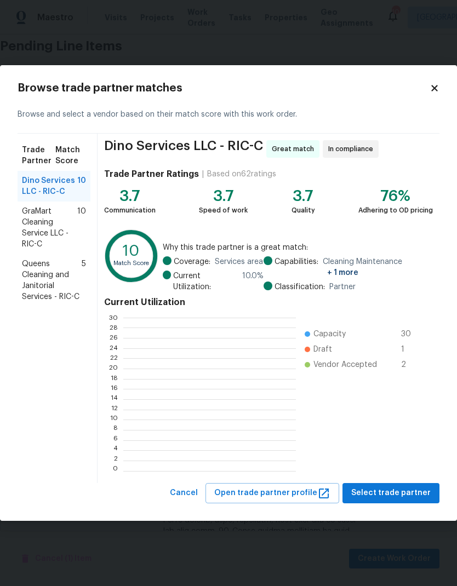
scroll to position [1, 1]
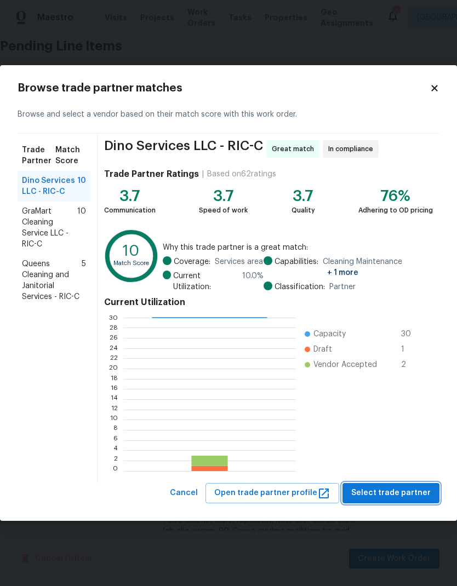
click at [408, 493] on span "Select trade partner" at bounding box center [390, 494] width 79 height 14
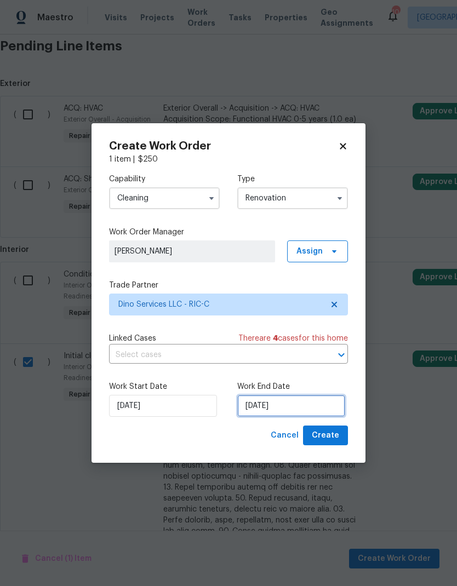
click at [300, 403] on input "[DATE]" at bounding box center [291, 406] width 108 height 22
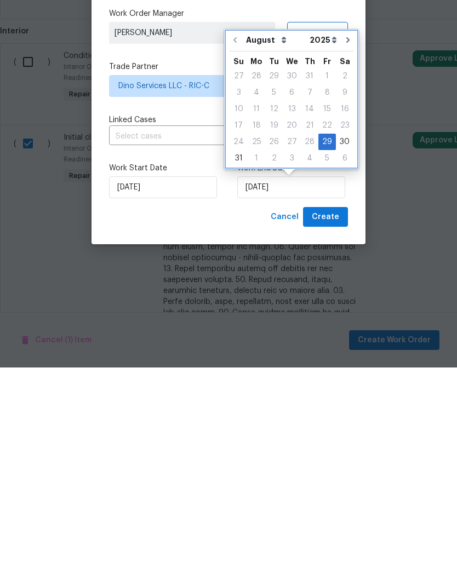
click at [344, 254] on icon "Go to next month" at bounding box center [348, 258] width 9 height 9
type input "9/29/2025"
select select "8"
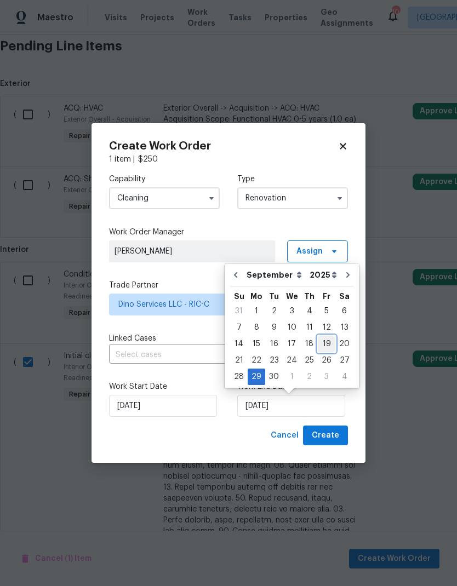
click at [324, 344] on div "19" at bounding box center [327, 343] width 18 height 15
type input "[DATE]"
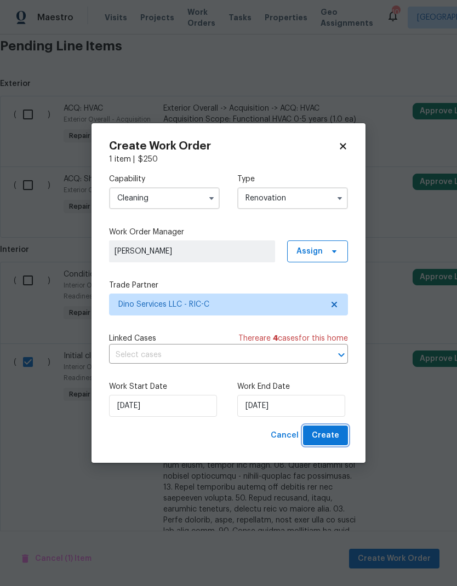
click at [339, 437] on button "Create" at bounding box center [325, 436] width 45 height 20
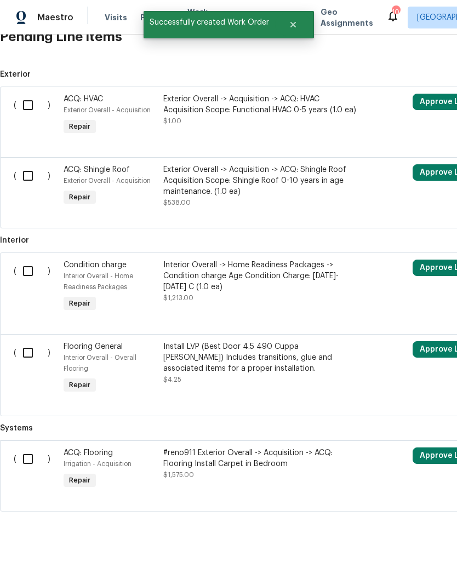
scroll to position [431, 0]
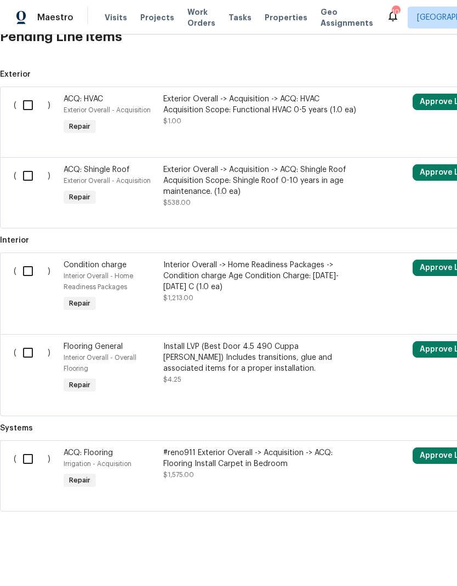
click at [32, 465] on input "checkbox" at bounding box center [31, 459] width 31 height 23
checkbox input "true"
click at [28, 342] on input "checkbox" at bounding box center [31, 352] width 31 height 23
checkbox input "true"
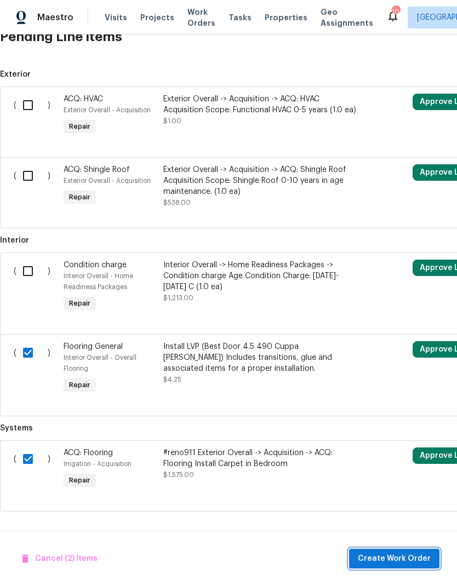
click at [400, 562] on span "Create Work Order" at bounding box center [394, 559] width 73 height 14
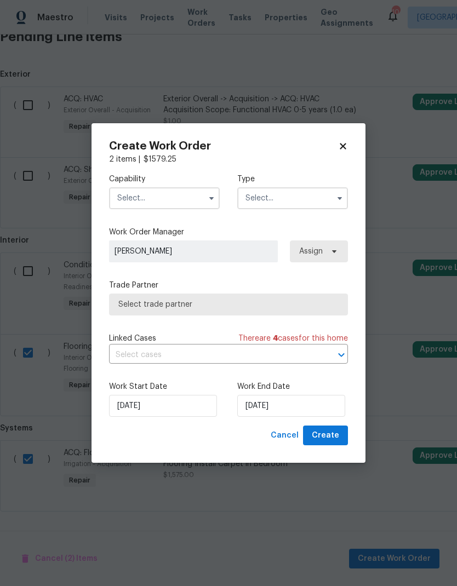
click at [202, 201] on input "text" at bounding box center [164, 198] width 111 height 22
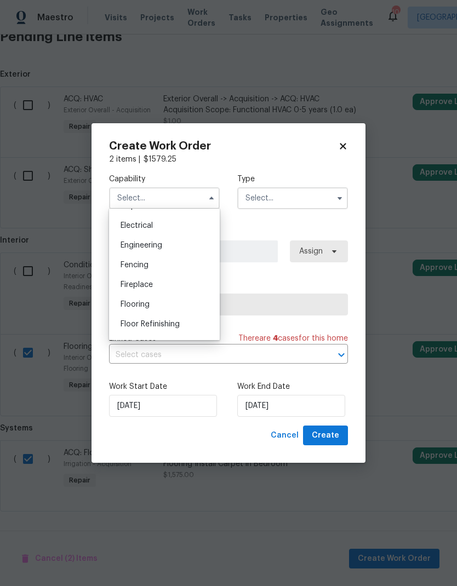
scroll to position [346, 0]
click at [198, 300] on div "Flooring" at bounding box center [164, 301] width 105 height 20
type input "Flooring"
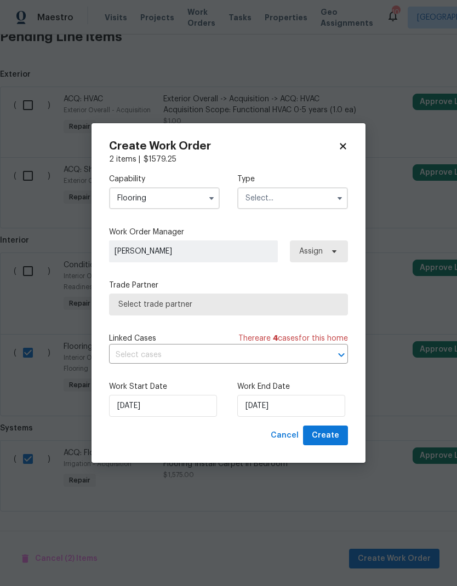
click at [329, 196] on input "text" at bounding box center [292, 198] width 111 height 22
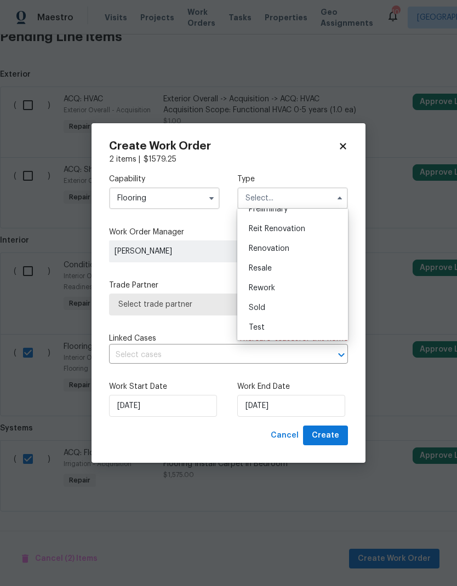
scroll to position [249, 0]
click at [311, 250] on div "Renovation" at bounding box center [292, 249] width 105 height 20
type input "Renovation"
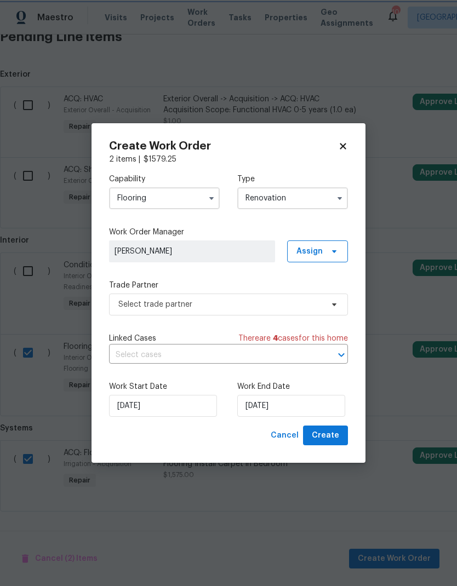
scroll to position [0, 0]
click at [288, 402] on input "[DATE]" at bounding box center [291, 406] width 108 height 22
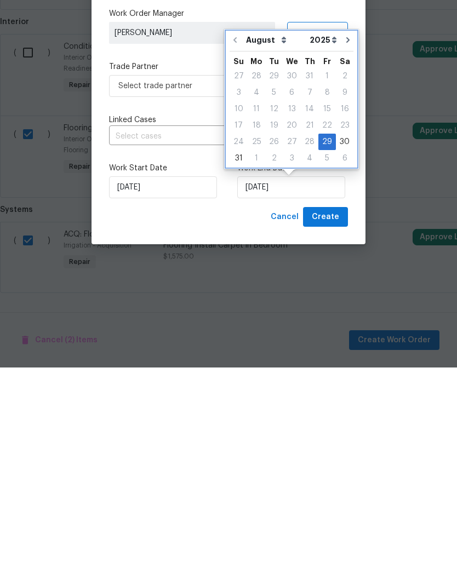
click at [344, 248] on button "Go to next month" at bounding box center [348, 259] width 16 height 22
type input "9/29/2025"
select select "8"
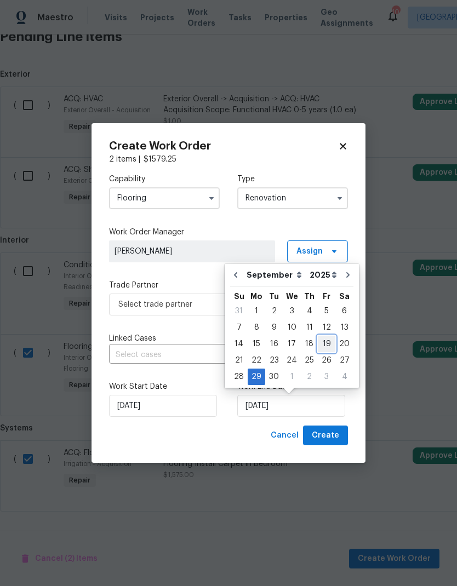
click at [327, 344] on div "19" at bounding box center [327, 343] width 18 height 15
type input "[DATE]"
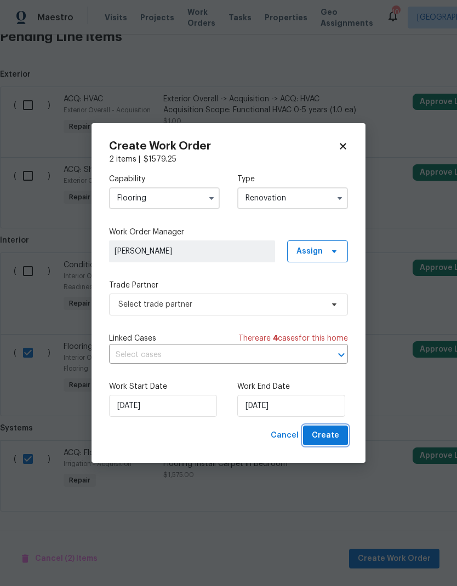
click at [337, 437] on span "Create" at bounding box center [325, 436] width 27 height 14
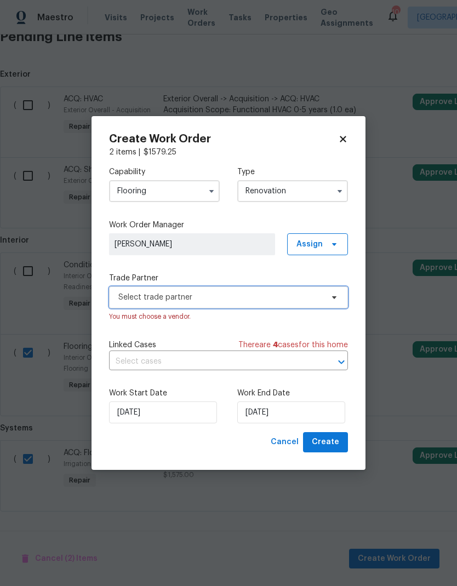
click at [336, 291] on span "Select trade partner" at bounding box center [228, 298] width 239 height 22
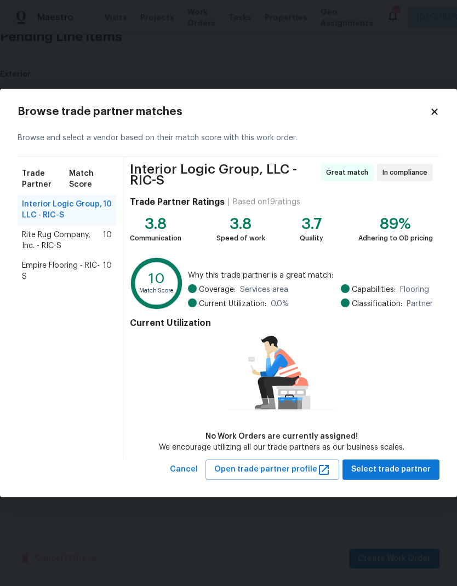
click at [44, 240] on span "Rite Rug Company, Inc. - RIC-S" at bounding box center [62, 241] width 81 height 22
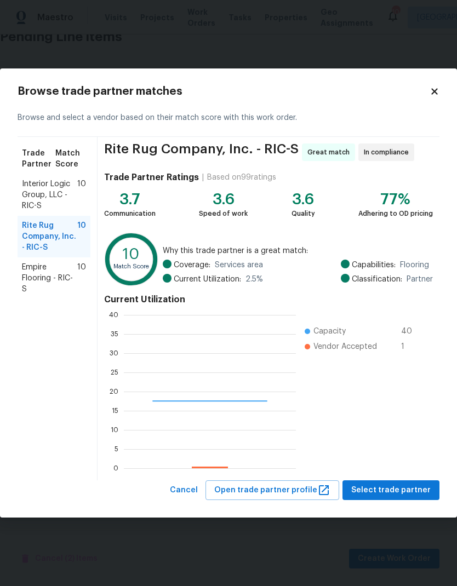
scroll to position [153, 172]
click at [407, 500] on button "Select trade partner" at bounding box center [390, 491] width 97 height 20
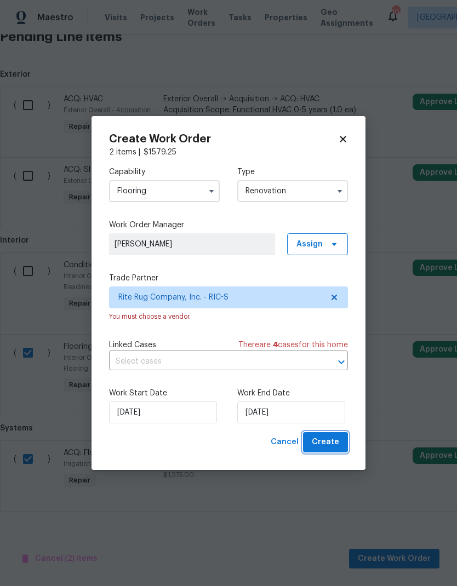
click at [337, 445] on span "Create" at bounding box center [325, 443] width 27 height 14
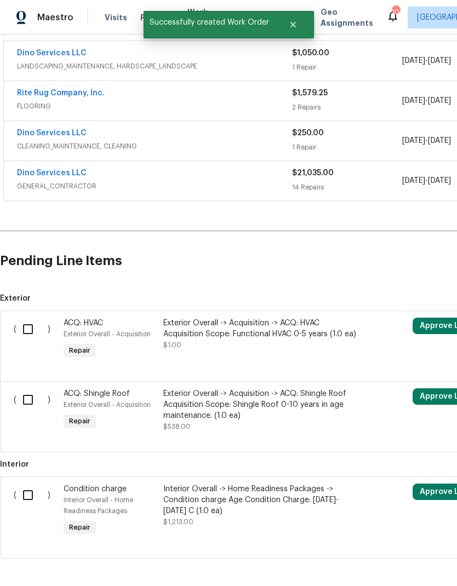
scroll to position [244, 0]
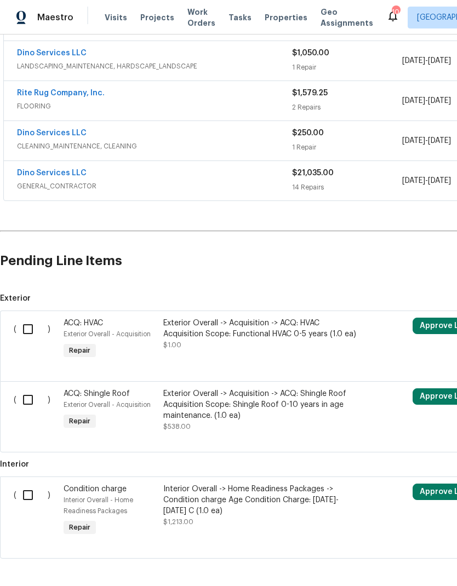
click at [32, 330] on input "checkbox" at bounding box center [31, 329] width 31 height 23
checkbox input "true"
click at [28, 496] on input "checkbox" at bounding box center [31, 495] width 31 height 23
checkbox input "true"
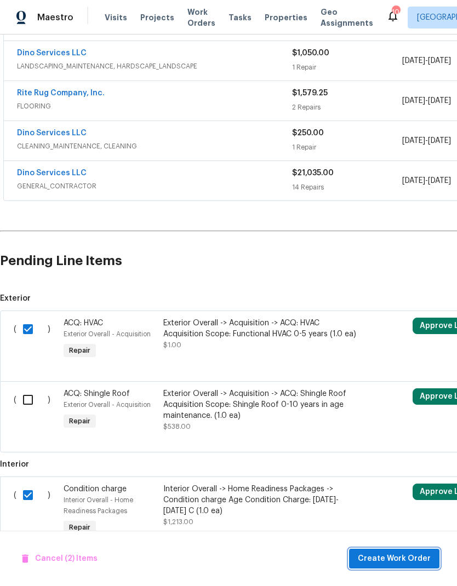
click at [411, 558] on span "Create Work Order" at bounding box center [394, 559] width 73 height 14
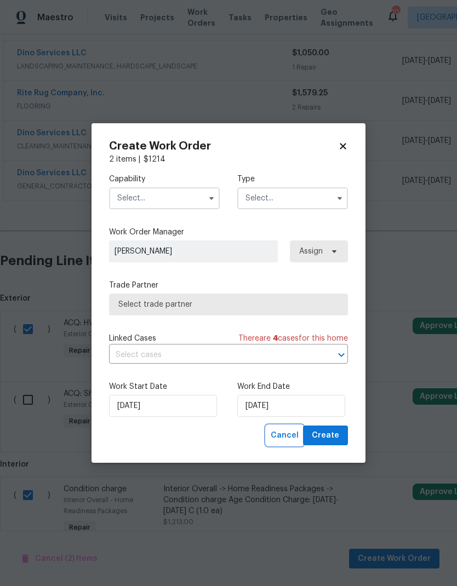
click at [294, 440] on span "Cancel" at bounding box center [285, 436] width 28 height 14
checkbox input "false"
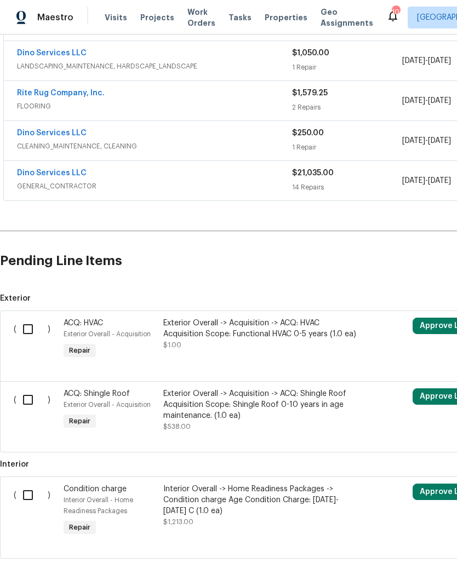
click at [30, 330] on input "checkbox" at bounding box center [31, 329] width 31 height 23
checkbox input "true"
click at [28, 488] on input "checkbox" at bounding box center [31, 495] width 31 height 23
checkbox input "true"
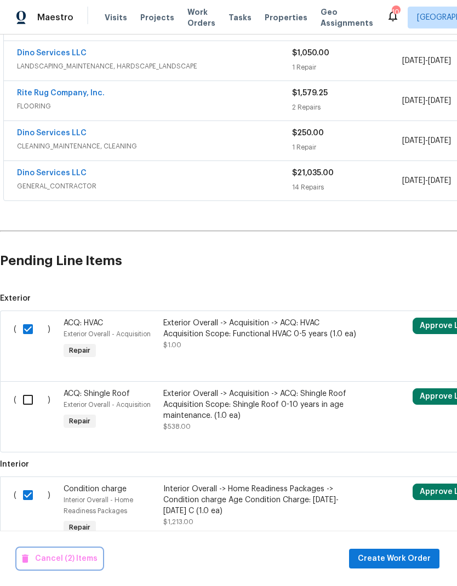
click at [42, 557] on span "Cancel (2) Items" at bounding box center [60, 559] width 76 height 14
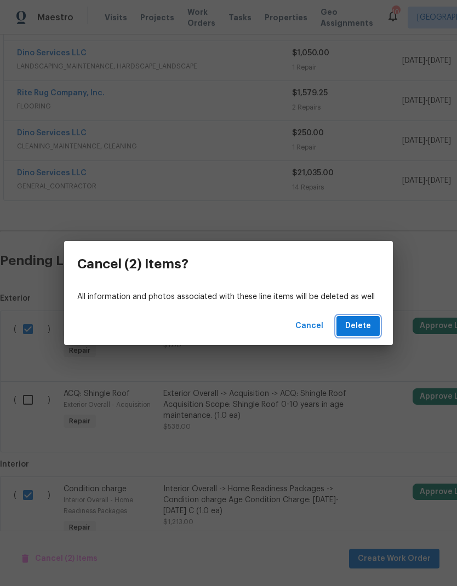
click at [369, 324] on span "Delete" at bounding box center [358, 326] width 26 height 14
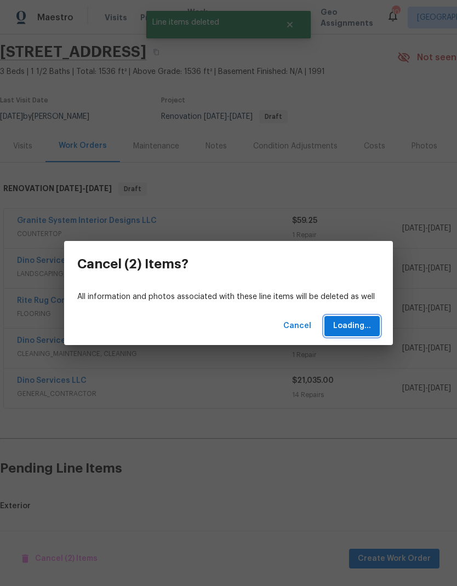
scroll to position [36, 0]
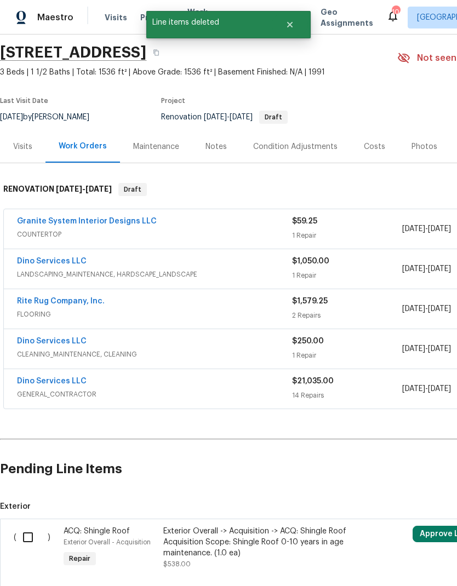
click at [30, 537] on input "checkbox" at bounding box center [31, 537] width 31 height 23
checkbox input "true"
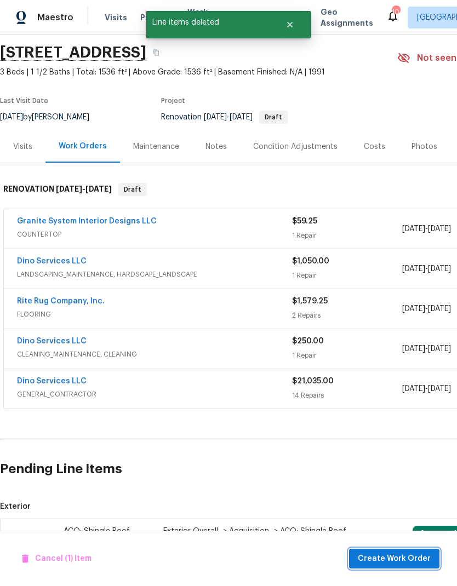
click at [412, 561] on span "Create Work Order" at bounding box center [394, 559] width 73 height 14
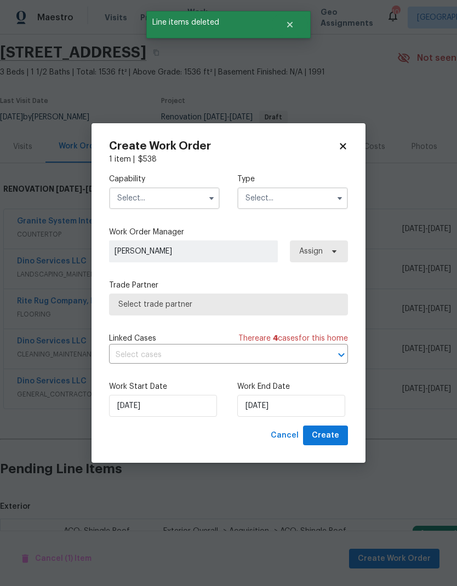
click at [195, 198] on input "text" at bounding box center [164, 198] width 111 height 22
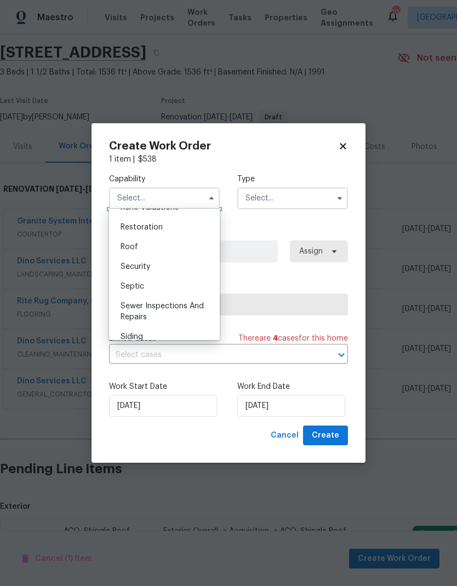
scroll to position [1085, 0]
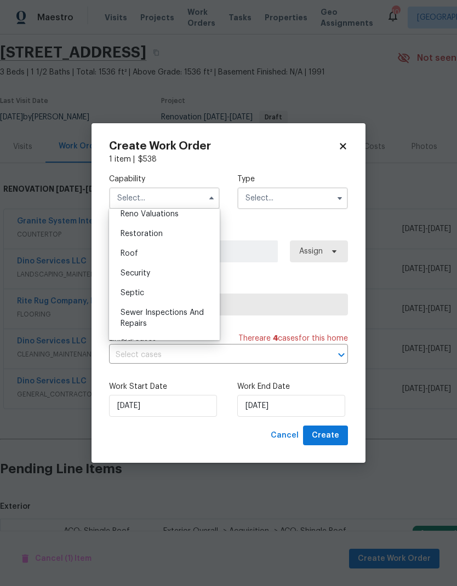
click at [193, 253] on div "Roof" at bounding box center [164, 254] width 105 height 20
type input "Roof"
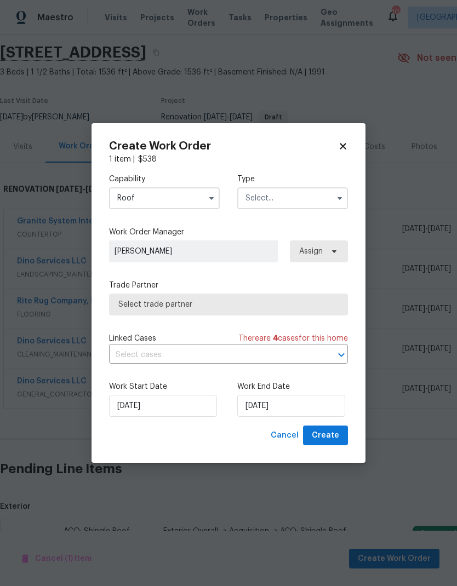
click at [321, 200] on input "text" at bounding box center [292, 198] width 111 height 22
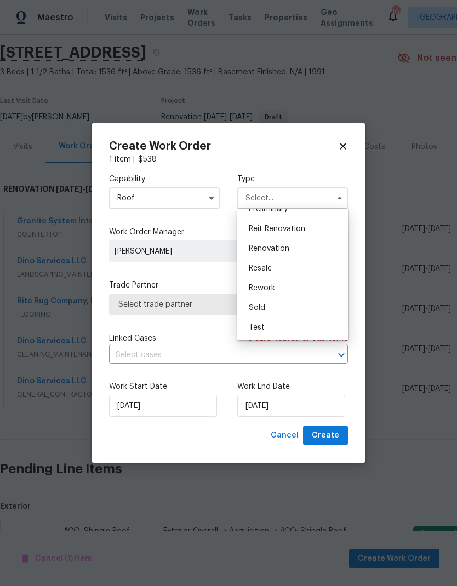
scroll to position [249, 0]
click at [307, 252] on div "Renovation" at bounding box center [292, 249] width 105 height 20
type input "Renovation"
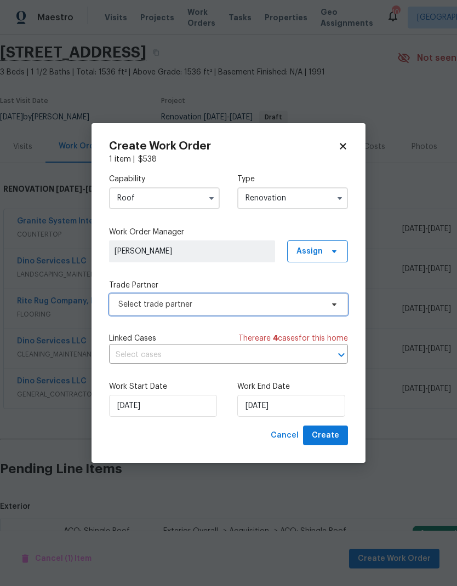
click at [321, 307] on span "Select trade partner" at bounding box center [220, 304] width 204 height 11
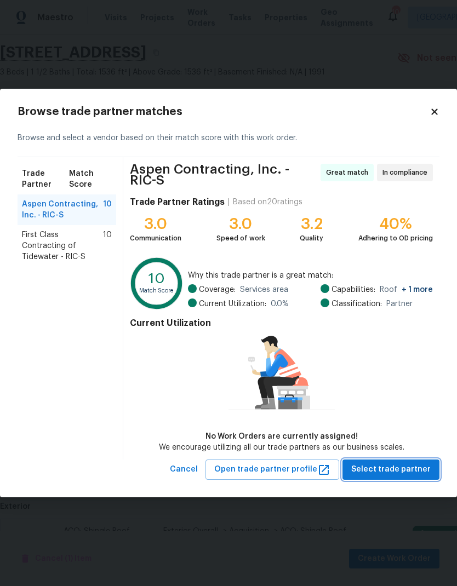
click at [412, 468] on span "Select trade partner" at bounding box center [390, 470] width 79 height 14
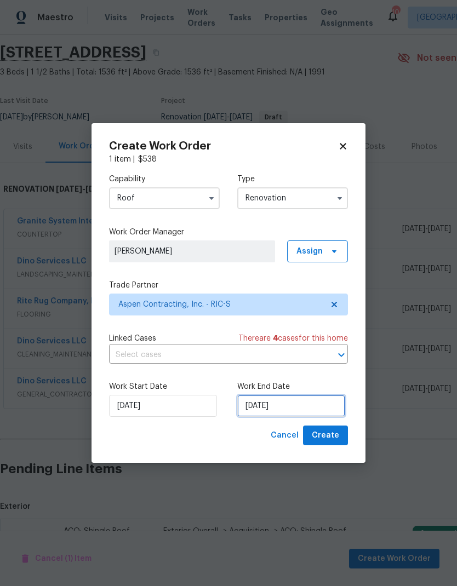
click at [287, 404] on input "[DATE]" at bounding box center [291, 406] width 108 height 22
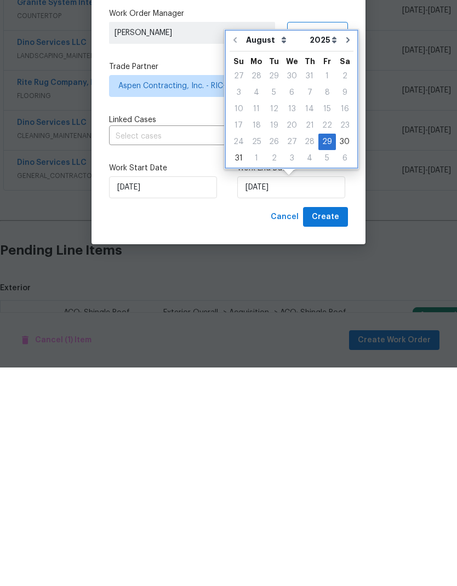
click at [347, 248] on button "Go to next month" at bounding box center [348, 259] width 16 height 22
type input "9/29/2025"
select select "8"
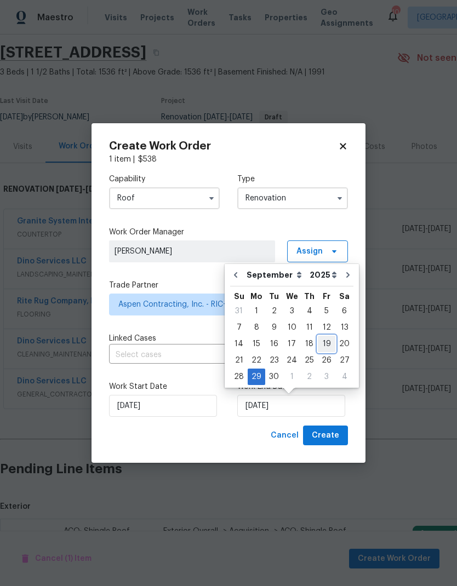
click at [324, 346] on div "19" at bounding box center [327, 343] width 18 height 15
type input "[DATE]"
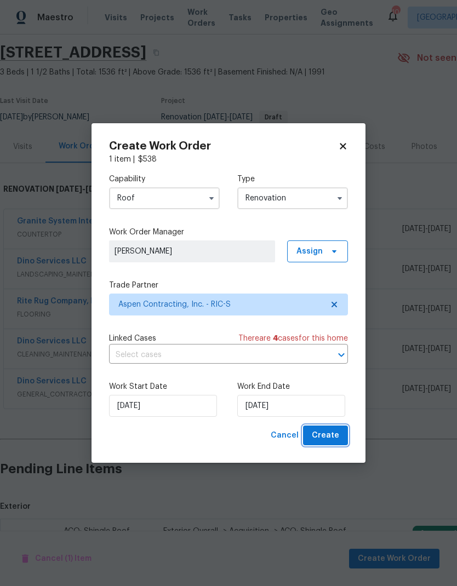
click at [339, 440] on span "Create" at bounding box center [325, 436] width 27 height 14
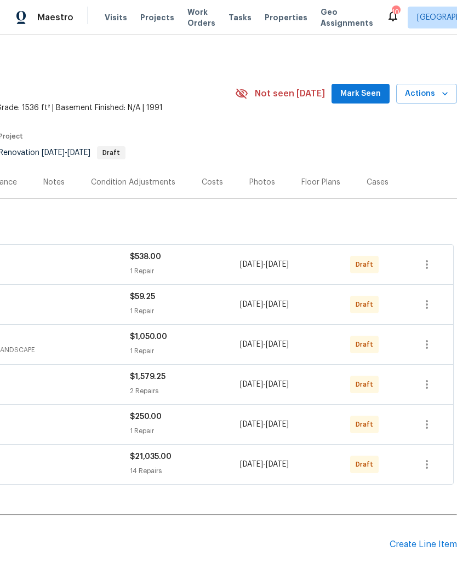
scroll to position [0, 162]
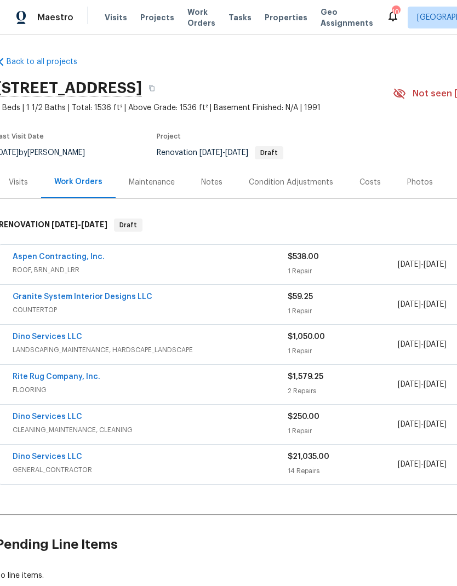
scroll to position [0, 4]
click at [162, 94] on button "button" at bounding box center [152, 88] width 20 height 20
click at [68, 457] on link "Dino Services LLC" at bounding box center [48, 457] width 70 height 8
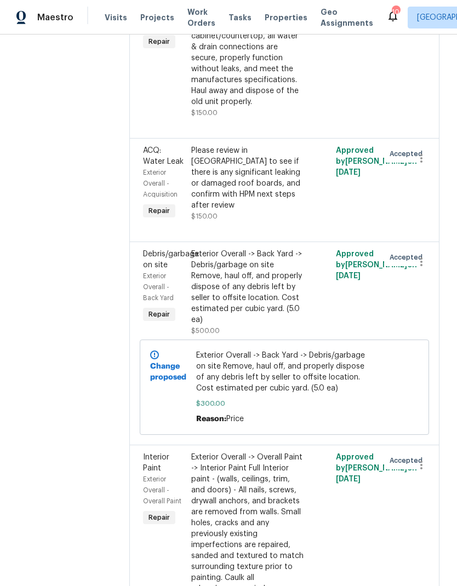
scroll to position [1347, 0]
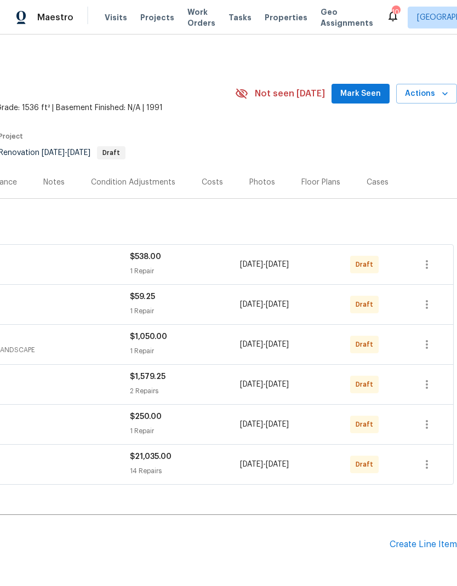
scroll to position [0, 162]
click at [432, 264] on icon "button" at bounding box center [426, 264] width 13 height 13
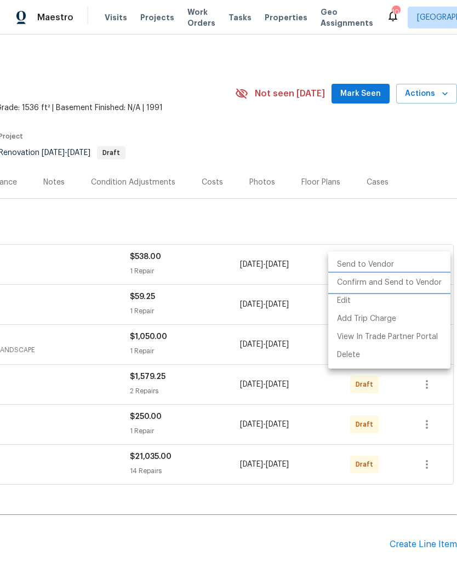
click at [424, 284] on li "Confirm and Send to Vendor" at bounding box center [389, 283] width 122 height 18
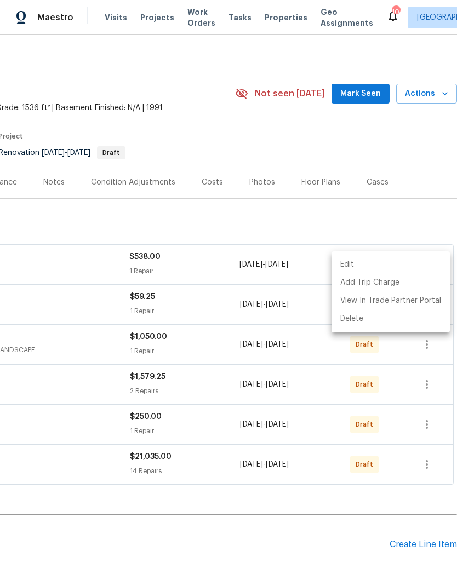
click at [409, 361] on div at bounding box center [228, 293] width 457 height 586
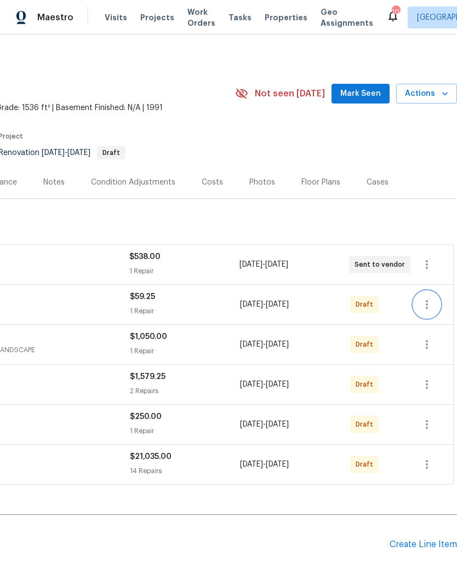
click at [428, 304] on icon "button" at bounding box center [426, 304] width 13 height 13
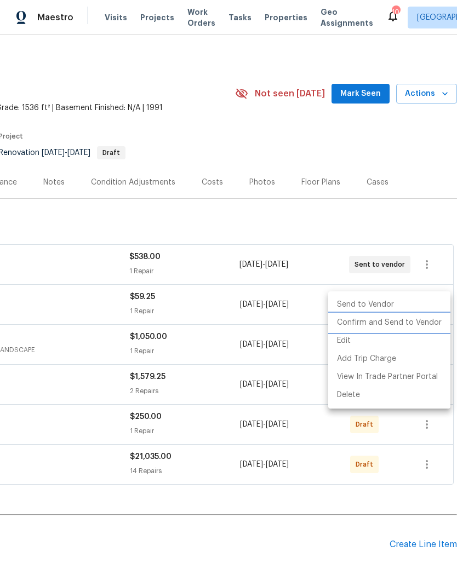
click at [425, 325] on li "Confirm and Send to Vendor" at bounding box center [389, 323] width 122 height 18
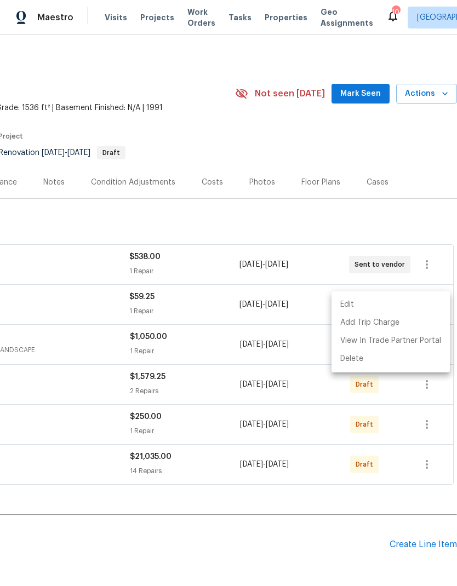
click at [427, 214] on div at bounding box center [228, 293] width 457 height 586
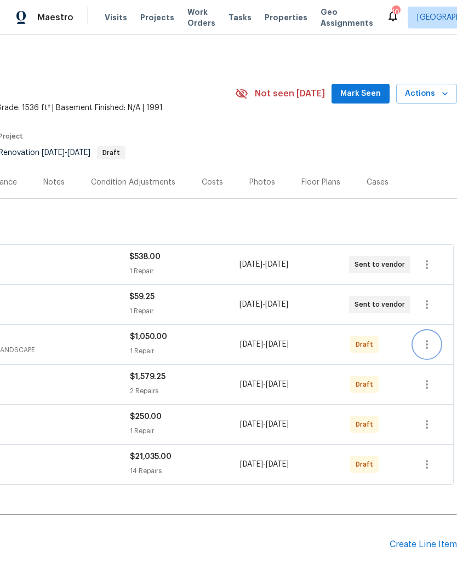
click at [427, 346] on icon "button" at bounding box center [426, 344] width 13 height 13
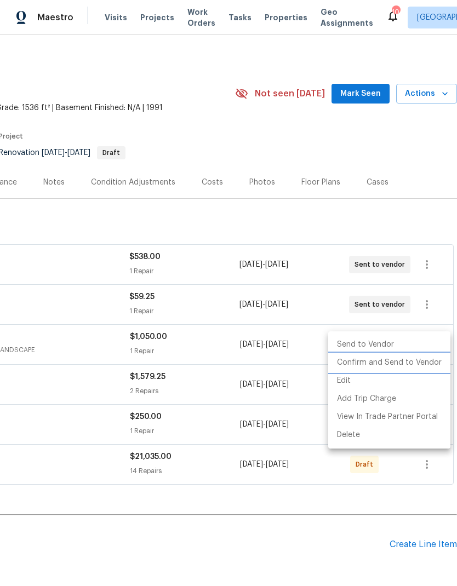
click at [415, 363] on li "Confirm and Send to Vendor" at bounding box center [389, 363] width 122 height 18
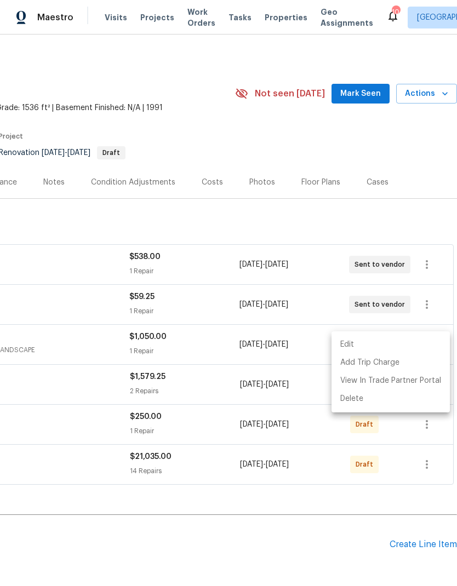
click at [423, 203] on div at bounding box center [228, 293] width 457 height 586
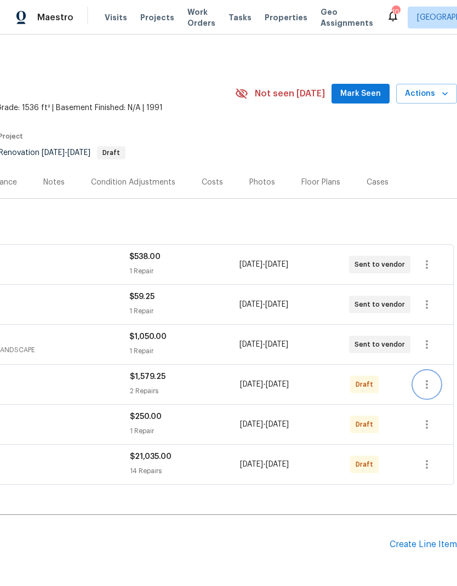
click at [426, 385] on icon "button" at bounding box center [427, 384] width 2 height 9
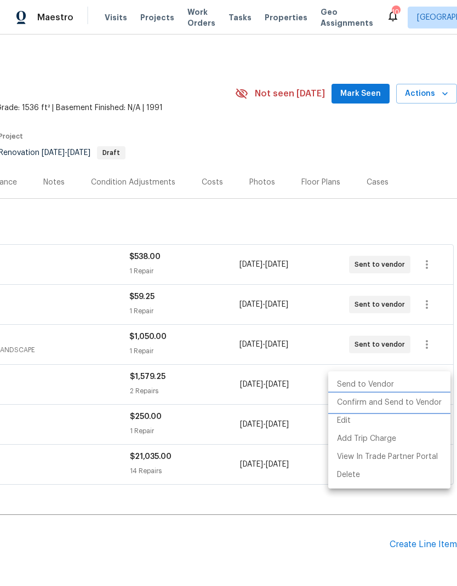
click at [415, 406] on li "Confirm and Send to Vendor" at bounding box center [389, 403] width 122 height 18
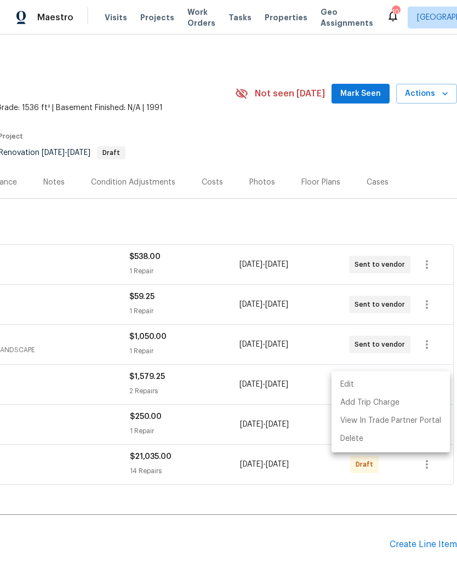
click at [415, 222] on div at bounding box center [228, 293] width 457 height 586
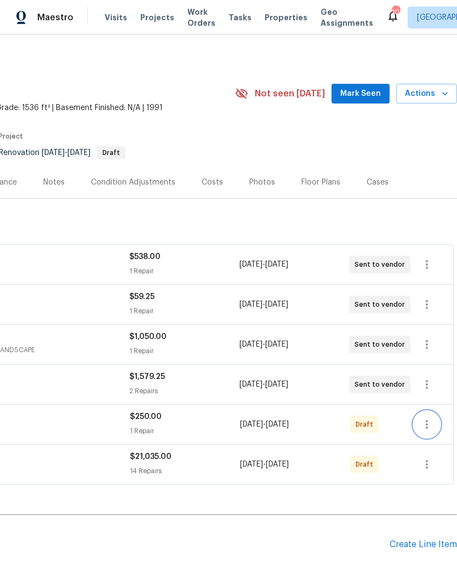
click at [429, 426] on icon "button" at bounding box center [426, 424] width 13 height 13
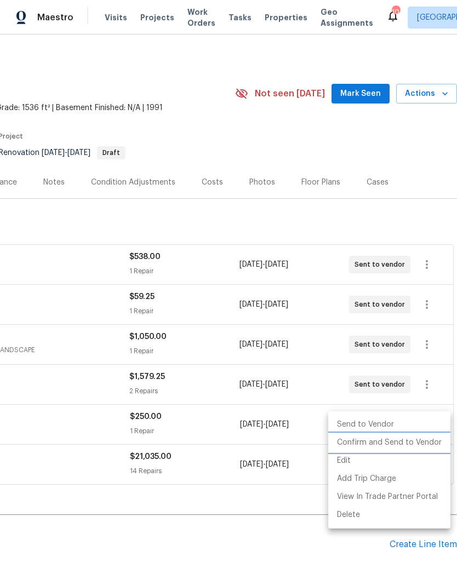
click at [419, 443] on li "Confirm and Send to Vendor" at bounding box center [389, 443] width 122 height 18
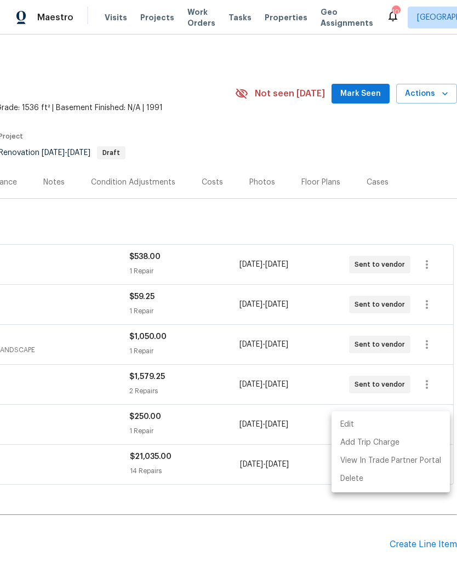
click at [322, 506] on div at bounding box center [228, 293] width 457 height 586
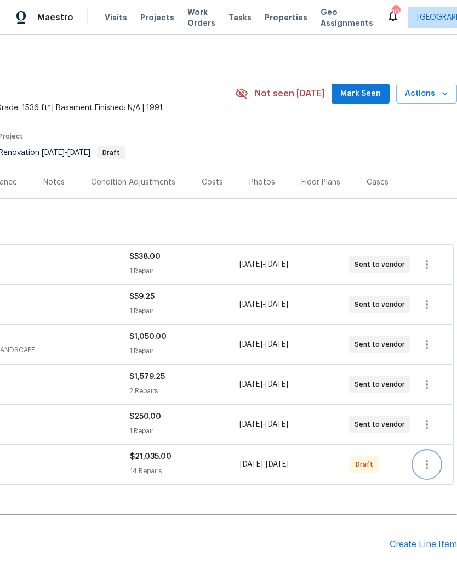
click at [430, 459] on icon "button" at bounding box center [426, 464] width 13 height 13
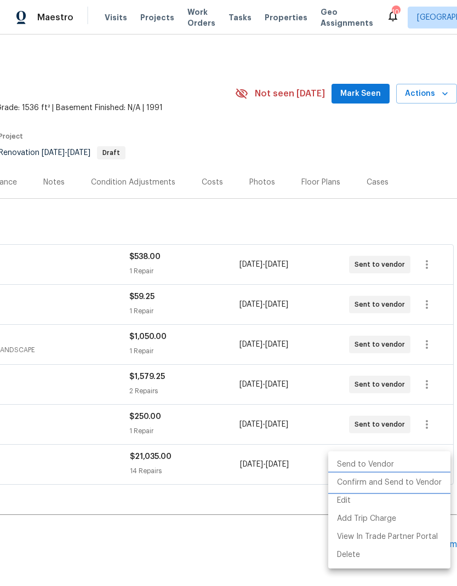
click at [416, 480] on li "Confirm and Send to Vendor" at bounding box center [389, 483] width 122 height 18
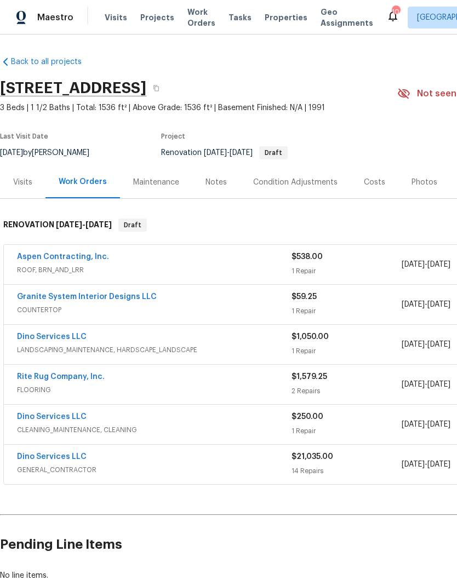
click at [33, 260] on link "Aspen Contracting, Inc." at bounding box center [63, 257] width 92 height 8
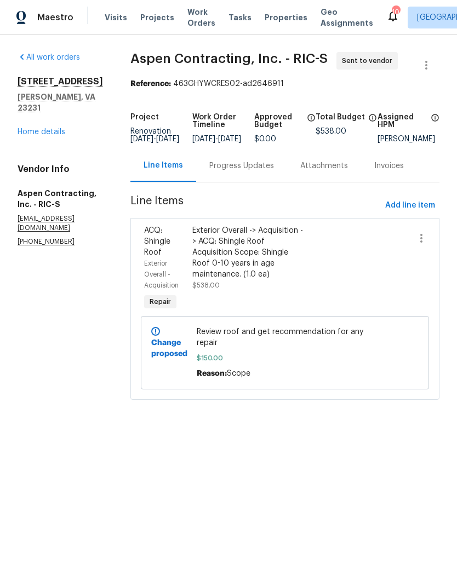
click at [28, 124] on div "[STREET_ADDRESS][PERSON_NAME] Home details" at bounding box center [61, 106] width 87 height 61
